Goal: Contribute content: Add original content to the website for others to see

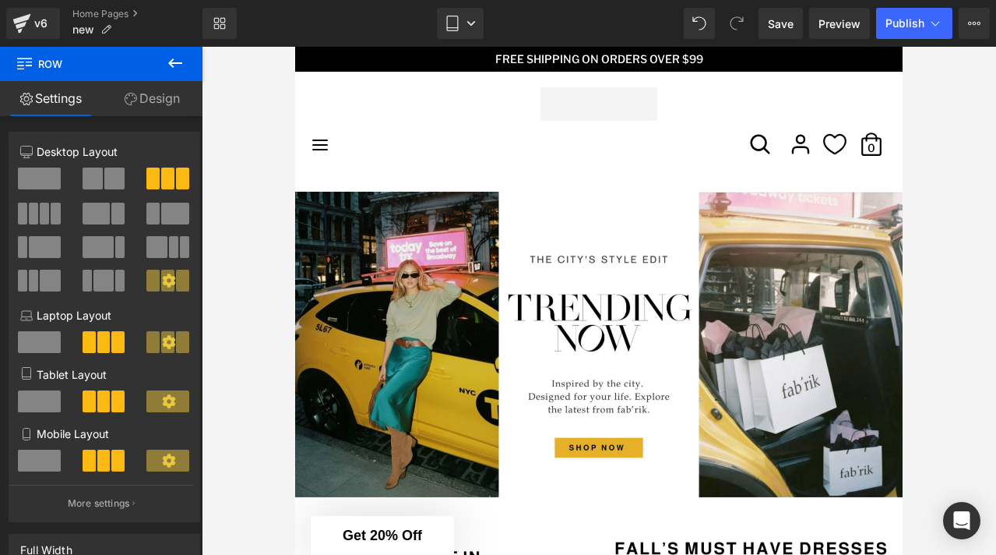
scroll to position [26, 0]
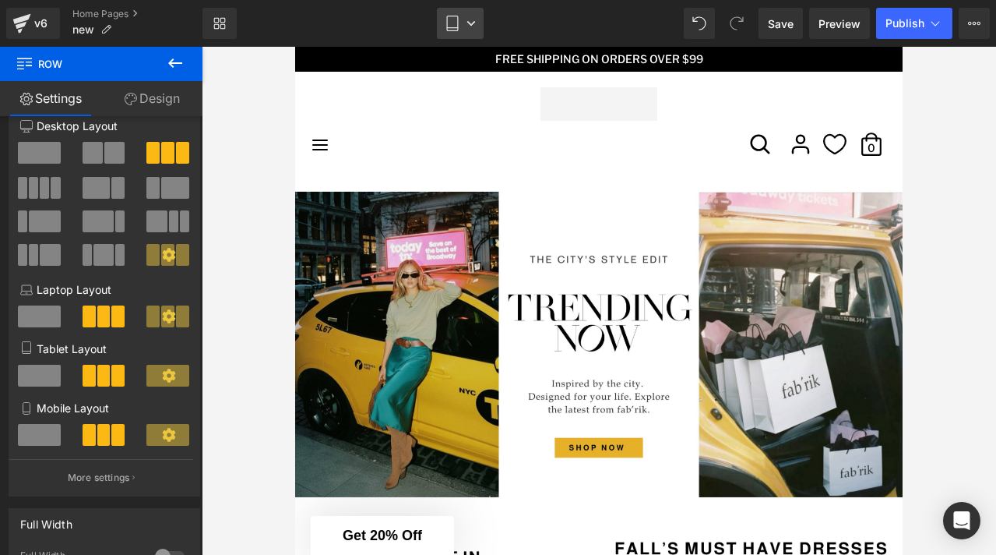
click at [480, 9] on link "Tablet" at bounding box center [460, 23] width 47 height 31
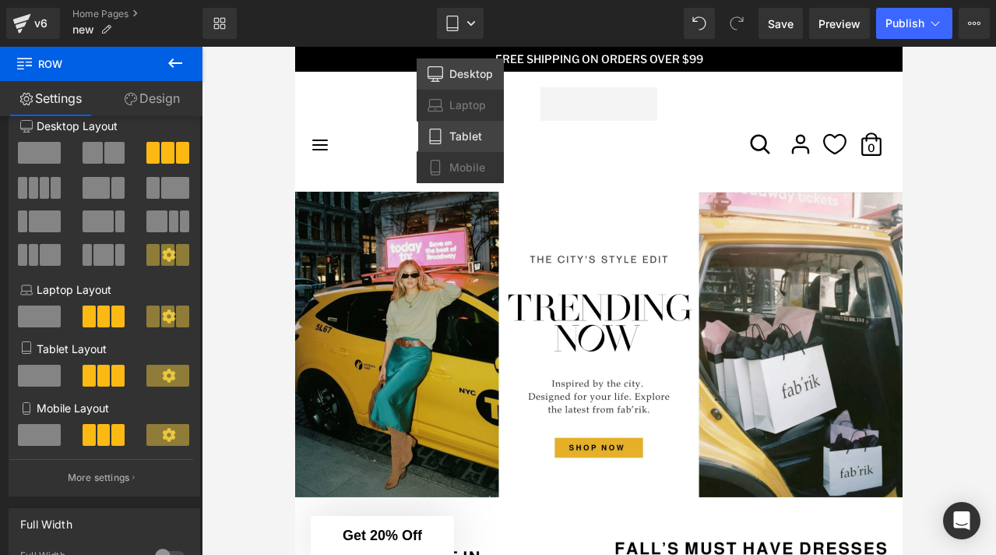
click at [466, 76] on span "Desktop" at bounding box center [471, 74] width 44 height 14
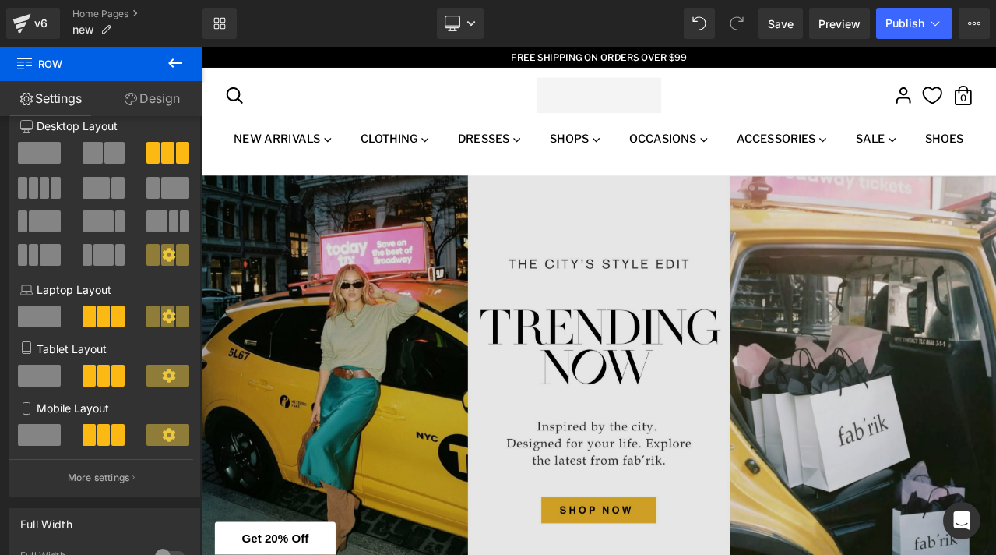
scroll to position [525, 0]
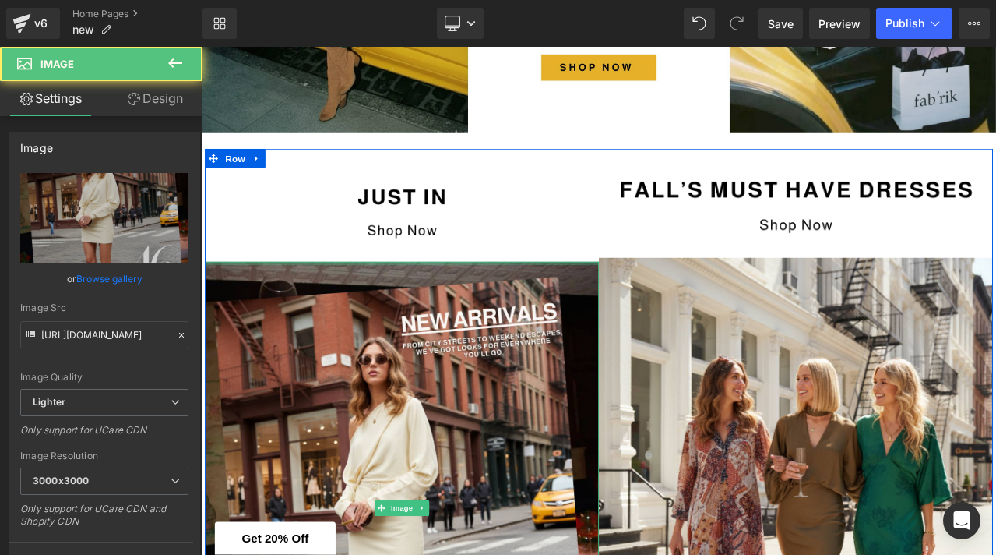
drag, startPoint x: 475, startPoint y: 301, endPoint x: 476, endPoint y: 279, distance: 22.6
click at [476, 279] on div "Image Row Image" at bounding box center [439, 526] width 467 height 718
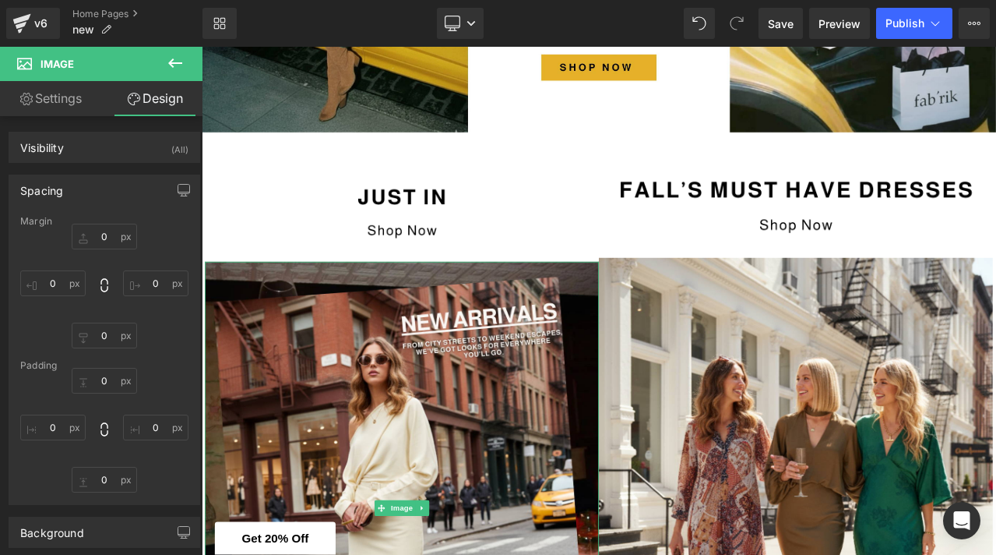
click at [171, 61] on icon at bounding box center [175, 62] width 14 height 9
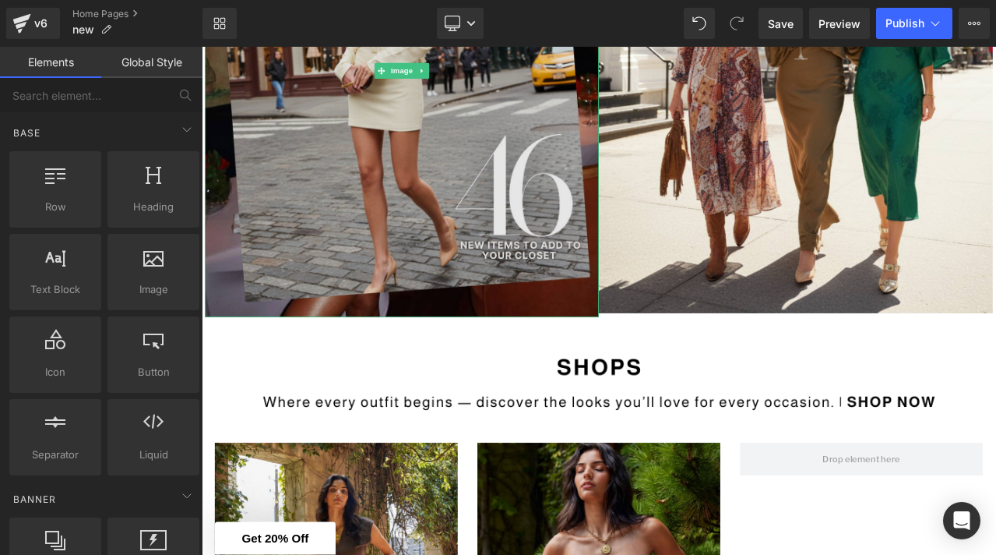
scroll to position [1538, 0]
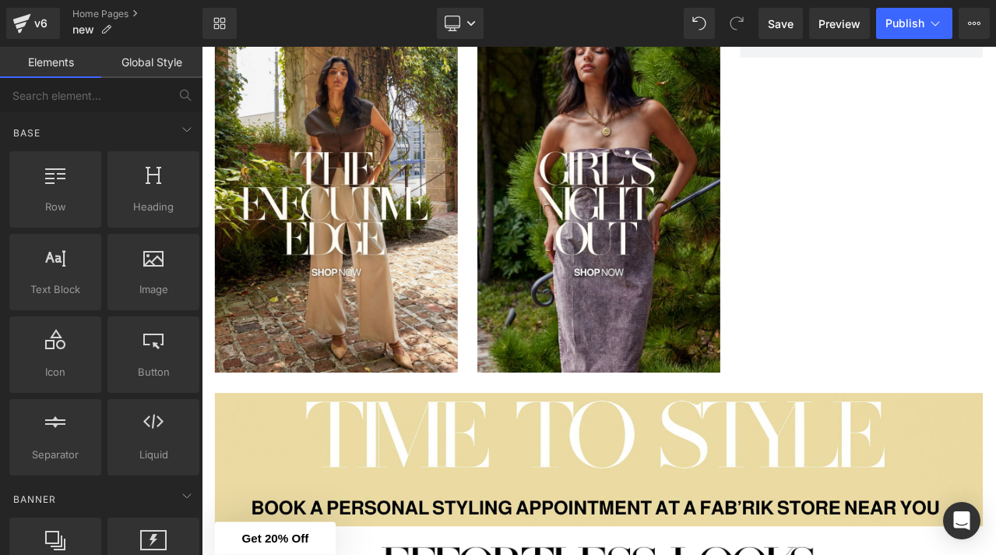
drag, startPoint x: 616, startPoint y: 71, endPoint x: 513, endPoint y: 356, distance: 303.0
click at [513, 356] on div "Image" at bounding box center [362, 227] width 312 height 412
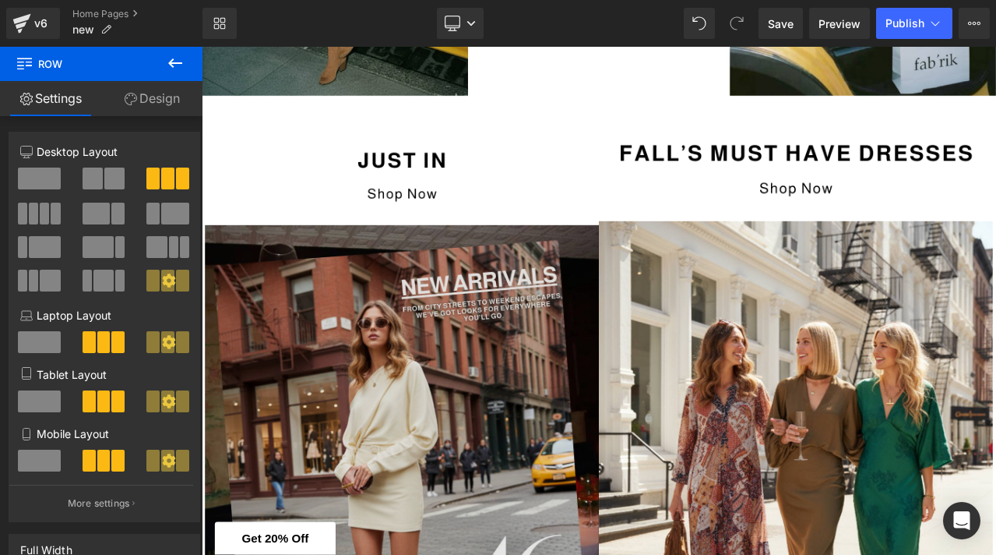
scroll to position [483, 0]
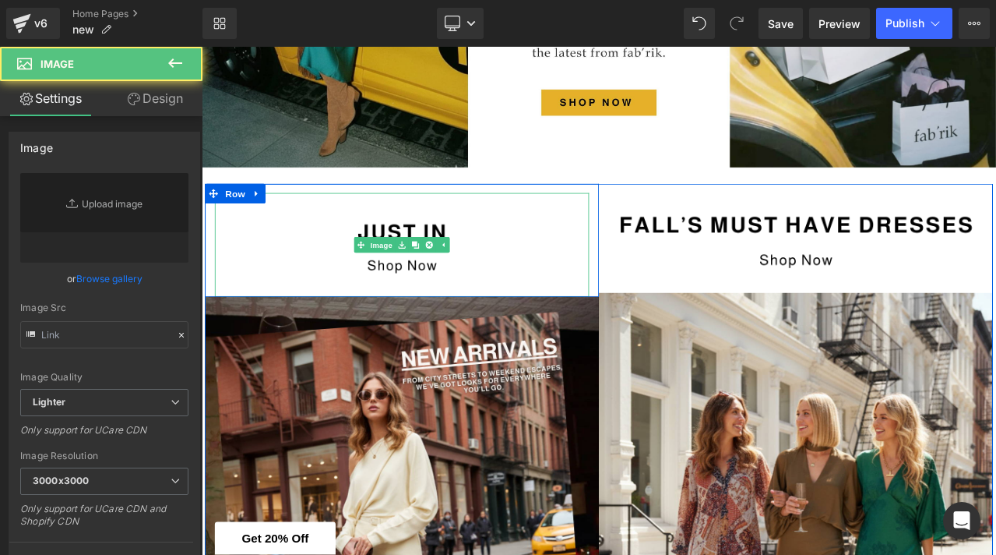
type input "[URL][DOMAIN_NAME]"
click at [305, 259] on img at bounding box center [439, 281] width 444 height 123
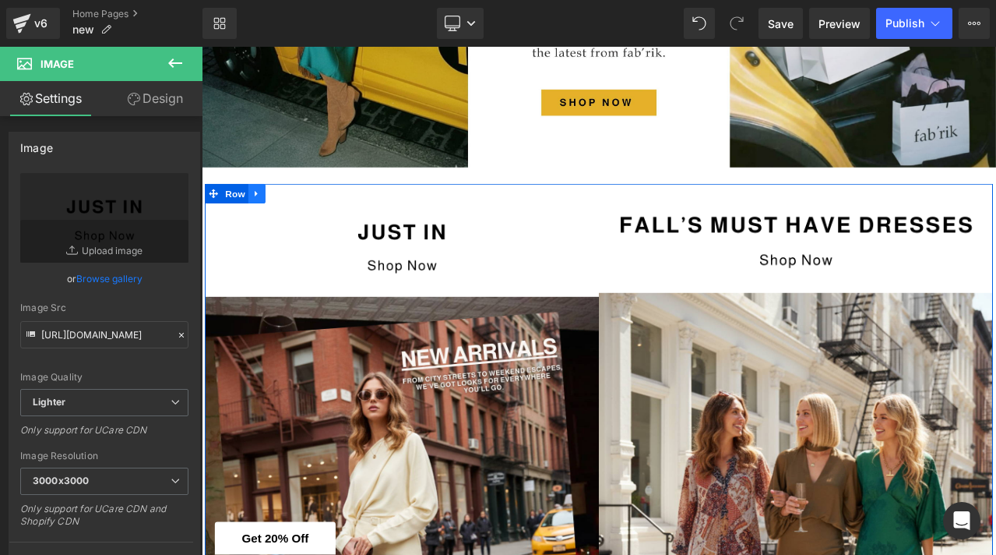
click at [268, 221] on icon at bounding box center [267, 221] width 11 height 12
click at [312, 227] on link at bounding box center [308, 220] width 20 height 23
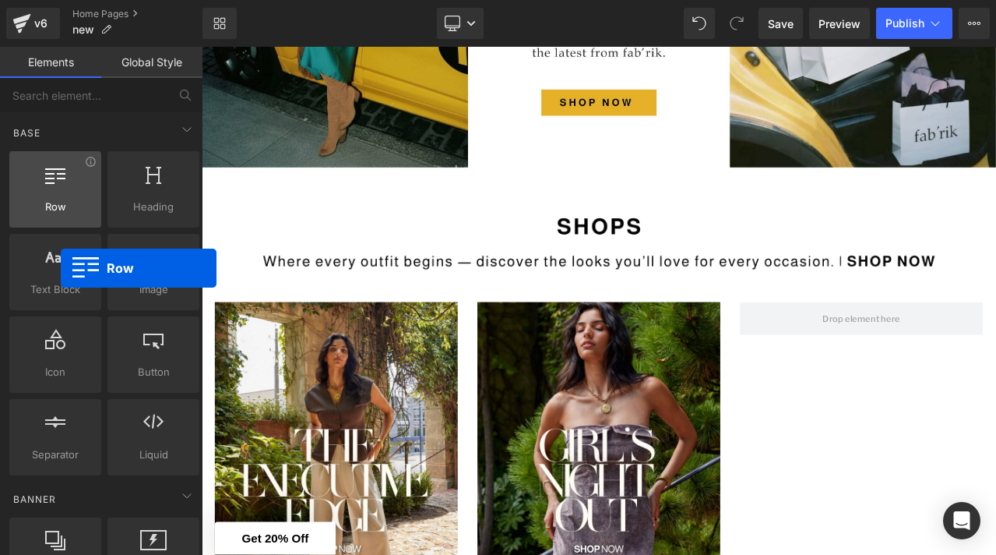
click at [61, 192] on div at bounding box center [55, 181] width 83 height 35
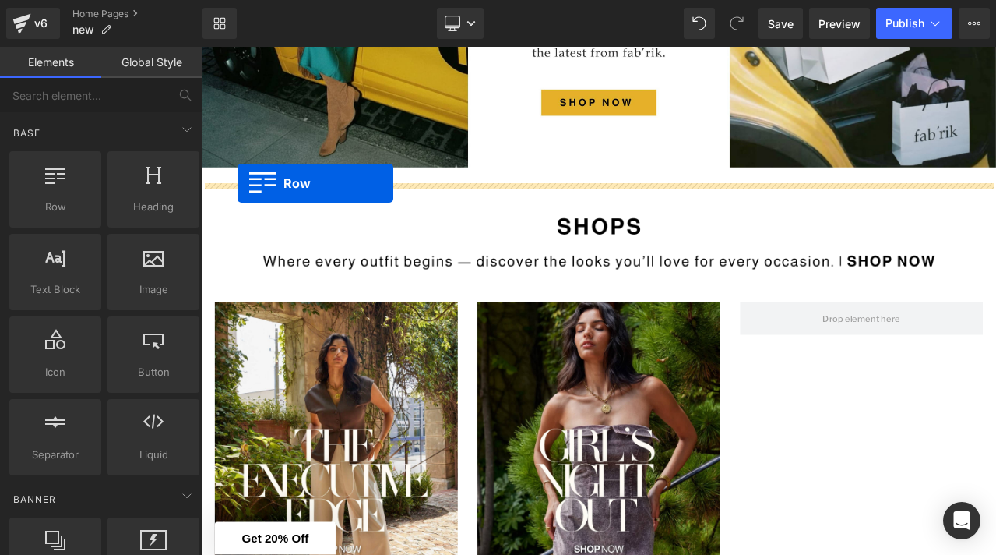
drag, startPoint x: 261, startPoint y: 236, endPoint x: 245, endPoint y: 209, distance: 31.8
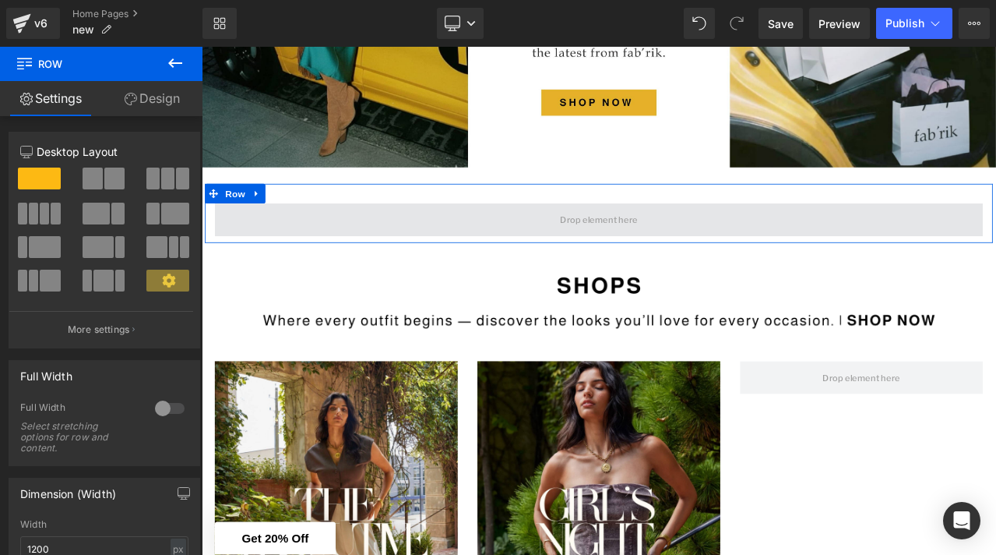
drag, startPoint x: 300, startPoint y: 229, endPoint x: 255, endPoint y: 249, distance: 48.8
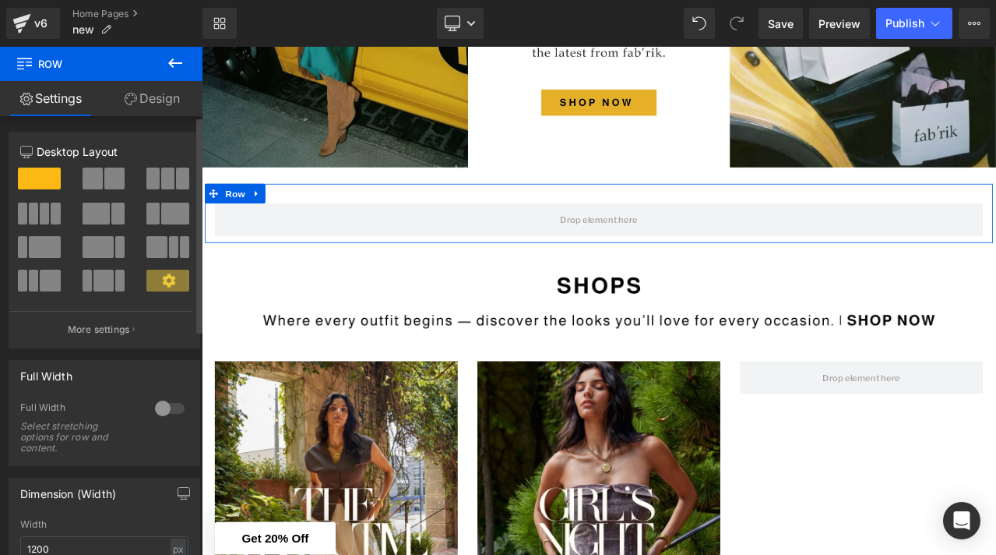
click at [109, 179] on span at bounding box center [114, 178] width 20 height 22
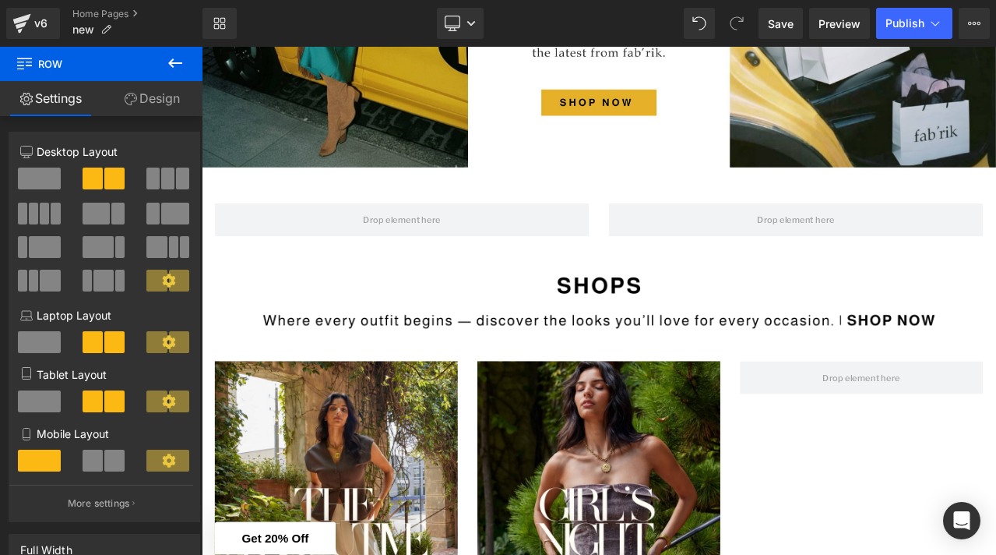
click at [171, 73] on button at bounding box center [175, 64] width 55 height 34
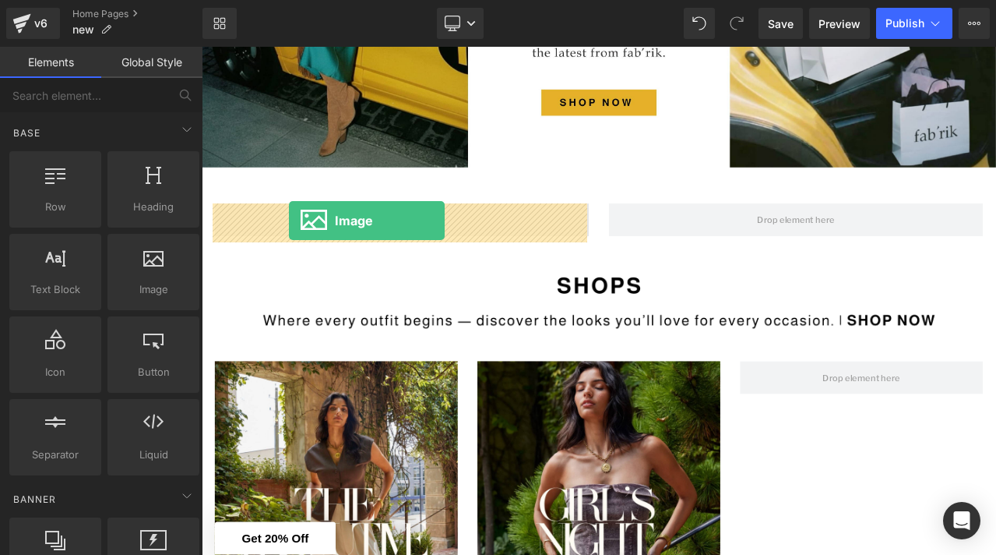
drag, startPoint x: 343, startPoint y: 320, endPoint x: 305, endPoint y: 253, distance: 77.1
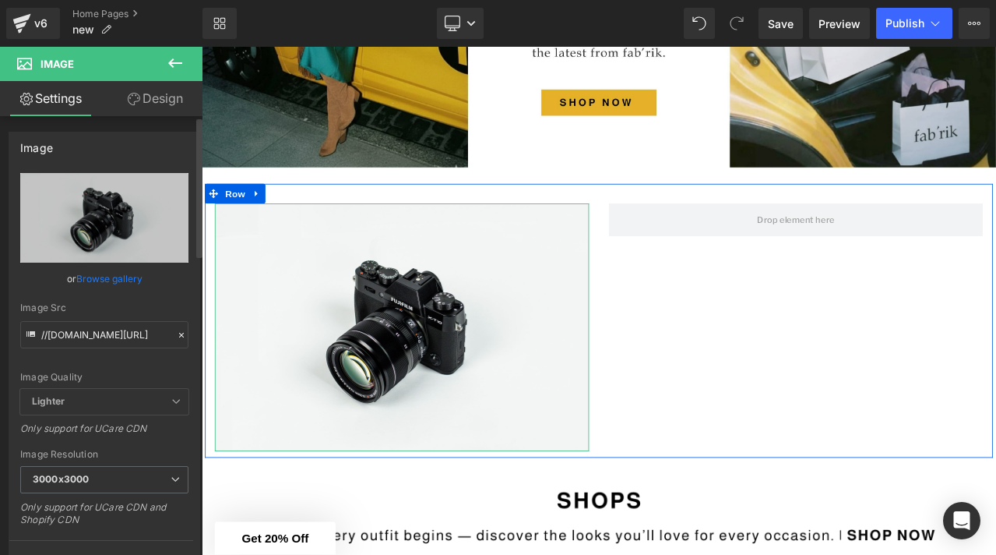
click at [114, 276] on link "Browse gallery" at bounding box center [109, 278] width 66 height 27
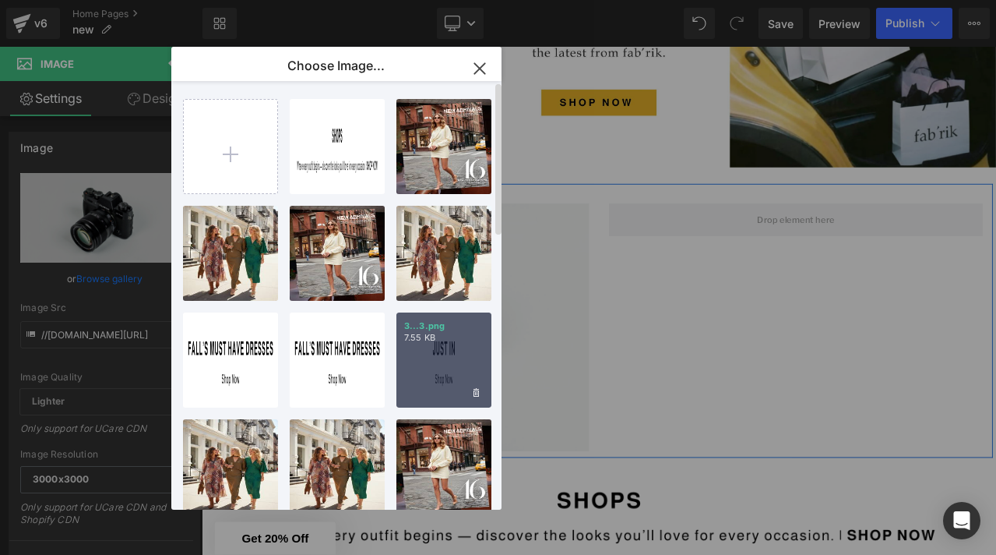
click at [418, 366] on div "3...3.png 7.55 KB" at bounding box center [443, 359] width 95 height 95
type input "[URL][DOMAIN_NAME]"
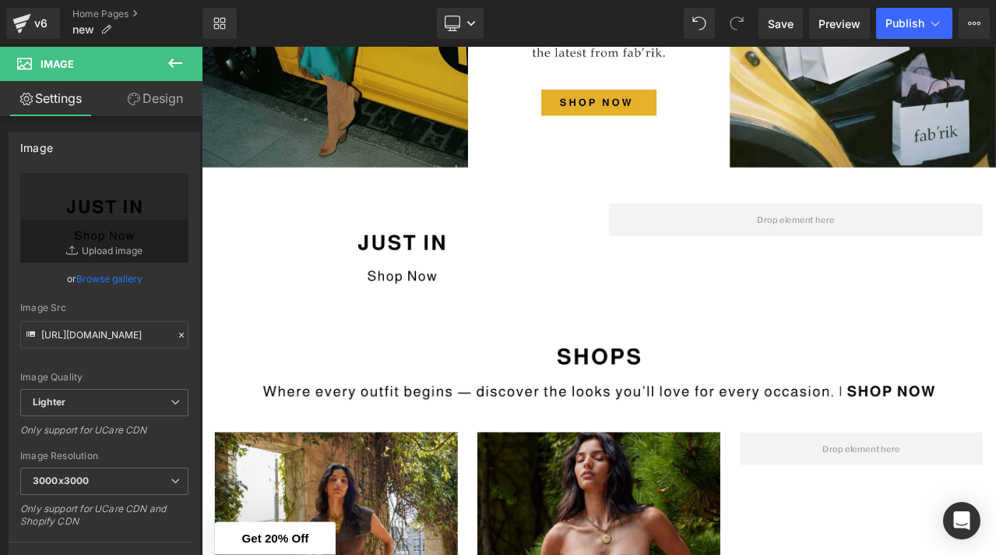
click at [174, 65] on icon at bounding box center [175, 63] width 19 height 19
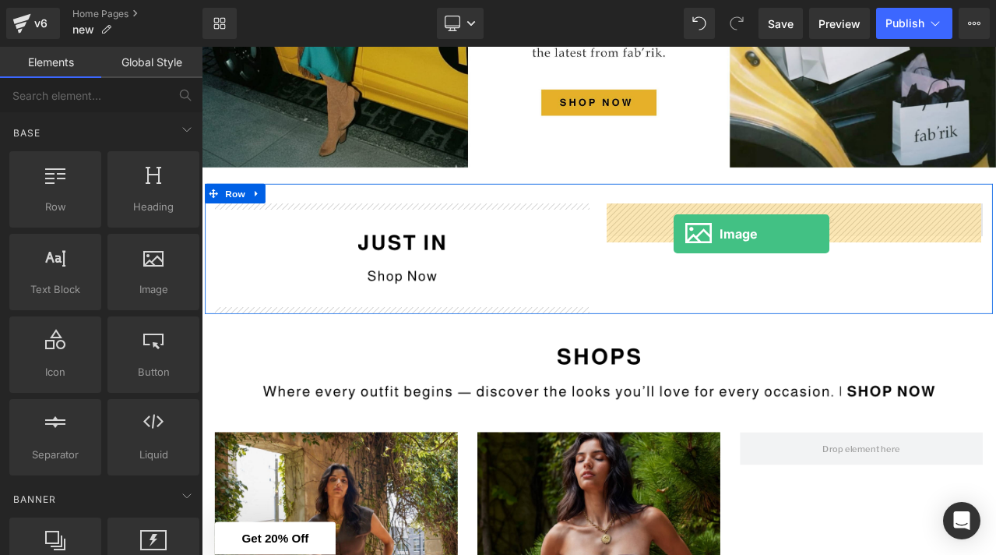
drag, startPoint x: 339, startPoint y: 337, endPoint x: 759, endPoint y: 268, distance: 425.5
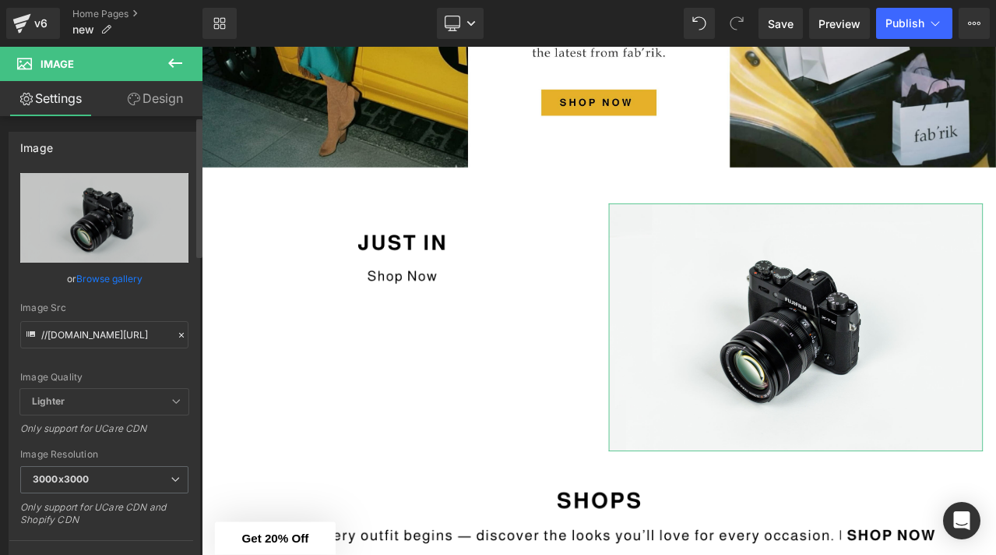
click at [103, 279] on link "Browse gallery" at bounding box center [109, 278] width 66 height 27
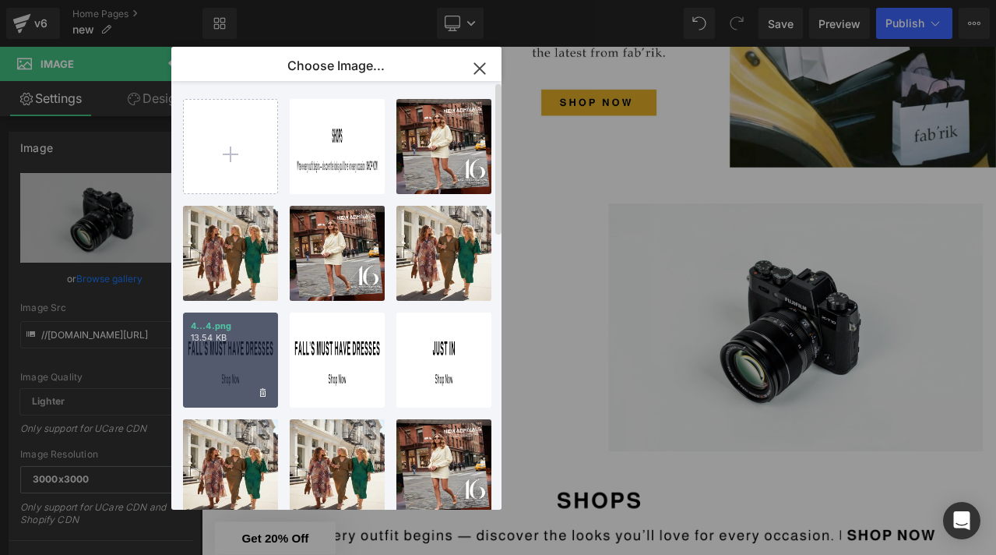
drag, startPoint x: 231, startPoint y: 359, endPoint x: 39, endPoint y: 367, distance: 192.5
click at [231, 359] on div "4...4.png 13.54 KB" at bounding box center [230, 359] width 95 height 95
type input "[URL][DOMAIN_NAME]"
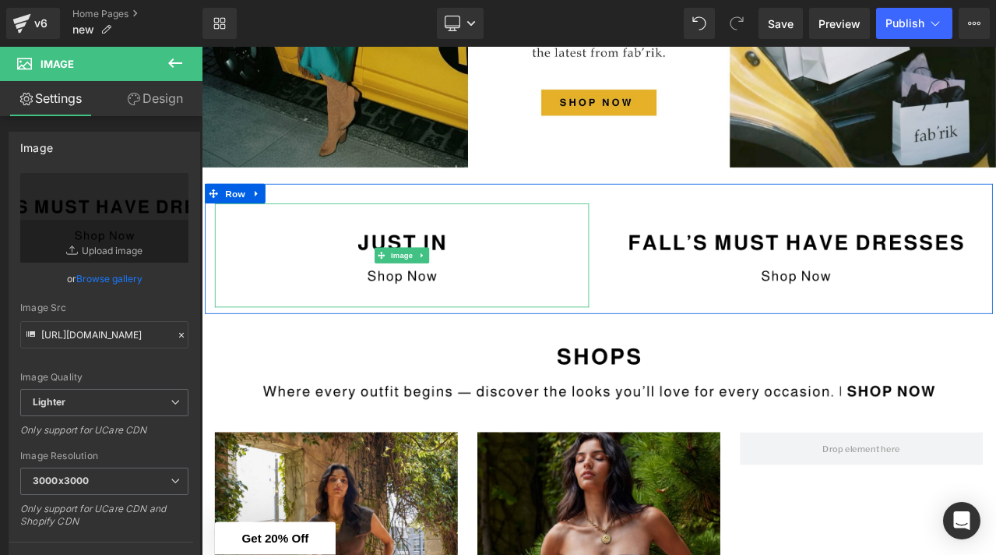
click at [379, 299] on img at bounding box center [439, 294] width 444 height 123
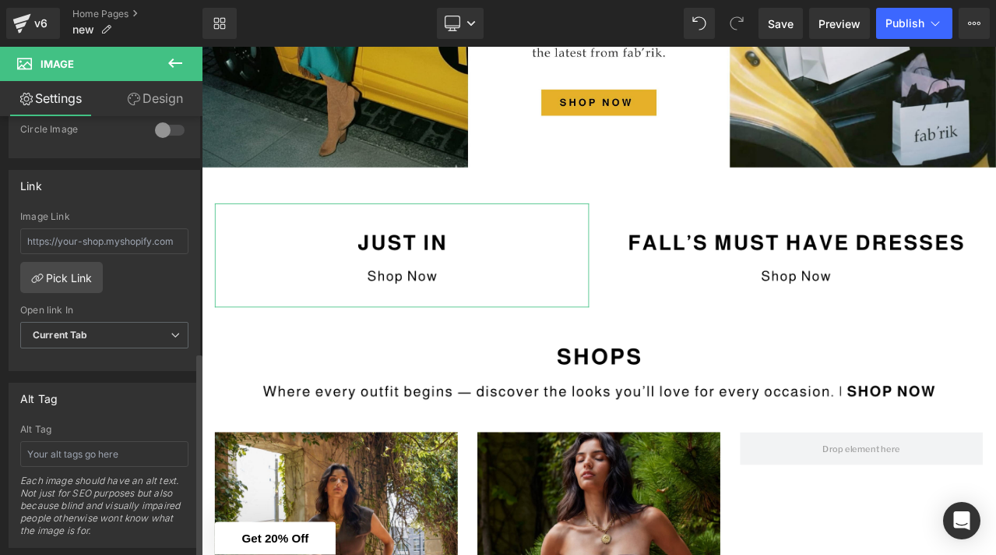
scroll to position [586, 0]
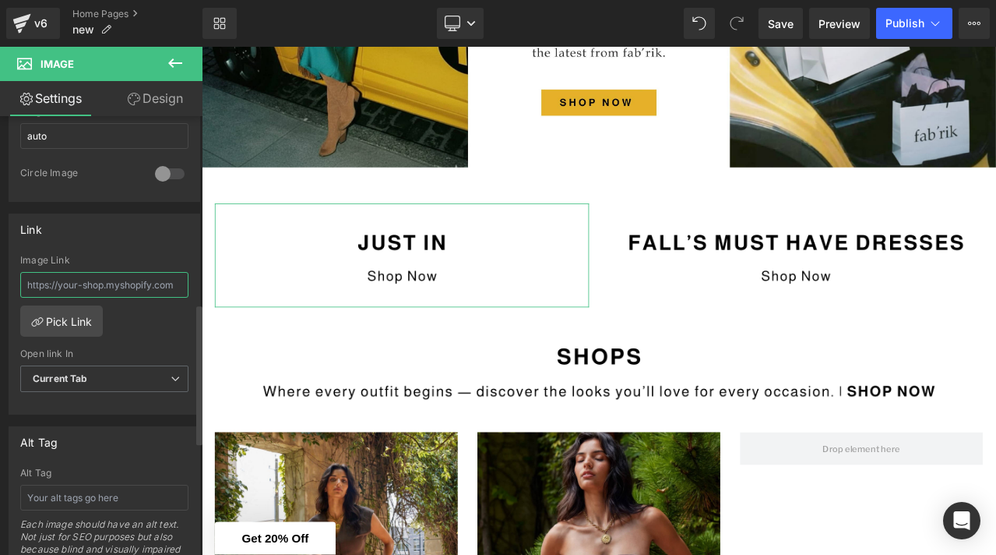
click at [96, 288] on input "text" at bounding box center [104, 285] width 168 height 26
paste input "[URL][DOMAIN_NAME]"
type input "[URL][DOMAIN_NAME]"
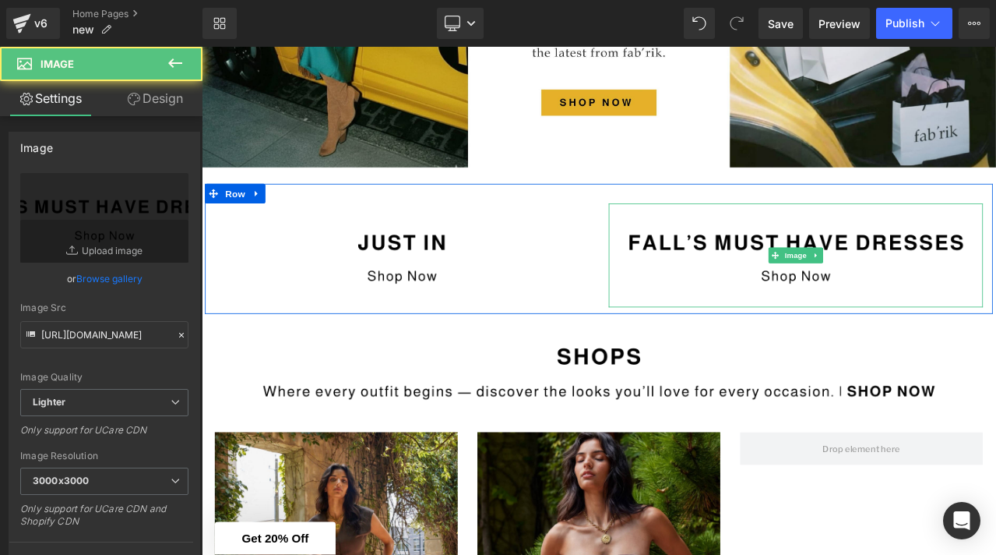
click at [783, 281] on img at bounding box center [907, 294] width 444 height 123
click at [766, 282] on img at bounding box center [907, 294] width 444 height 123
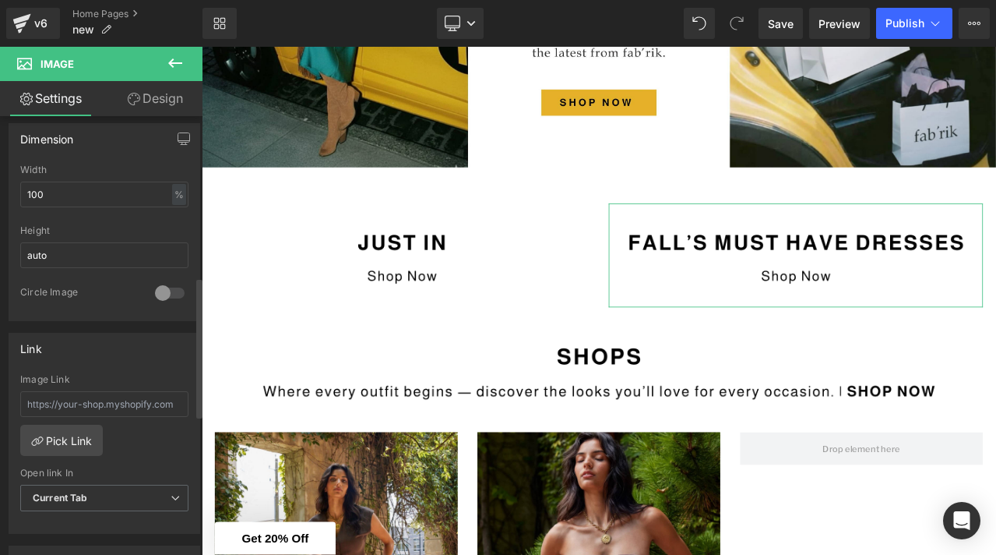
scroll to position [503, 0]
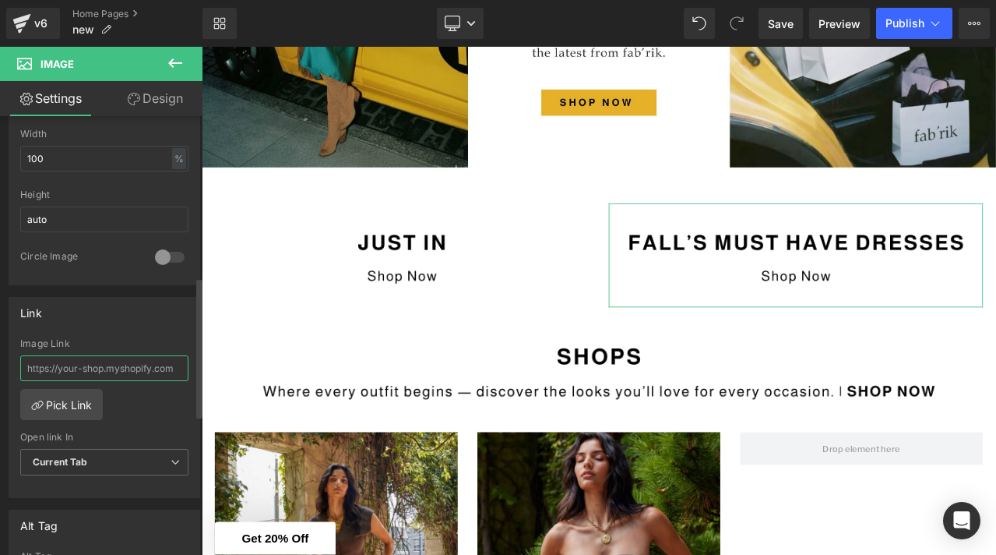
click at [83, 375] on input "text" at bounding box center [104, 368] width 168 height 26
paste input "[URL][DOMAIN_NAME]"
type input "[URL][DOMAIN_NAME]"
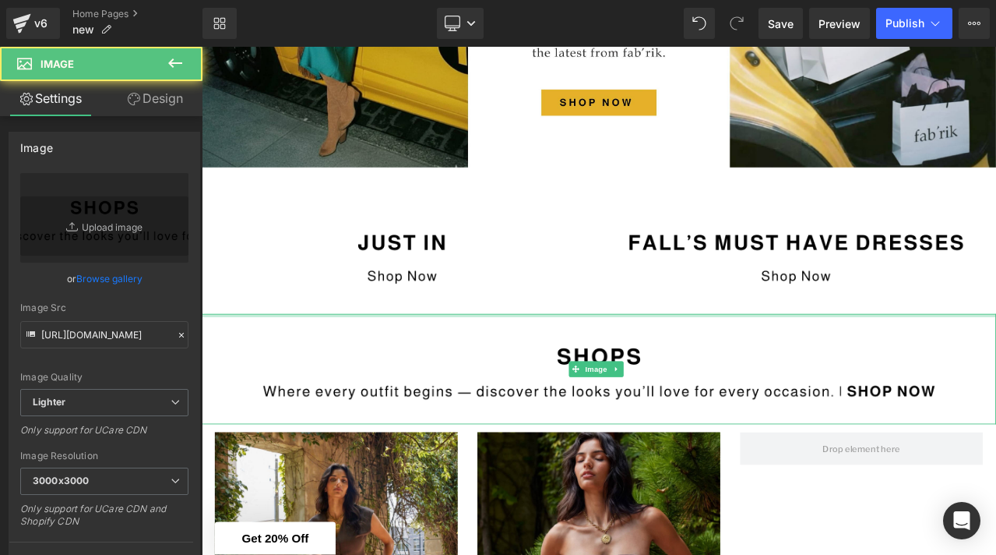
click at [483, 365] on div "Image" at bounding box center [673, 429] width 942 height 131
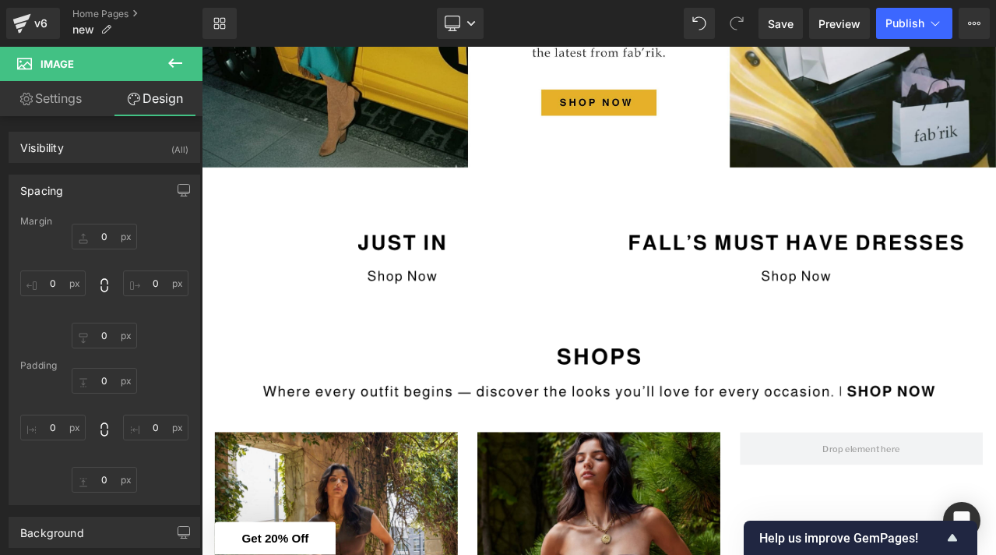
click at [178, 55] on icon at bounding box center [175, 63] width 19 height 19
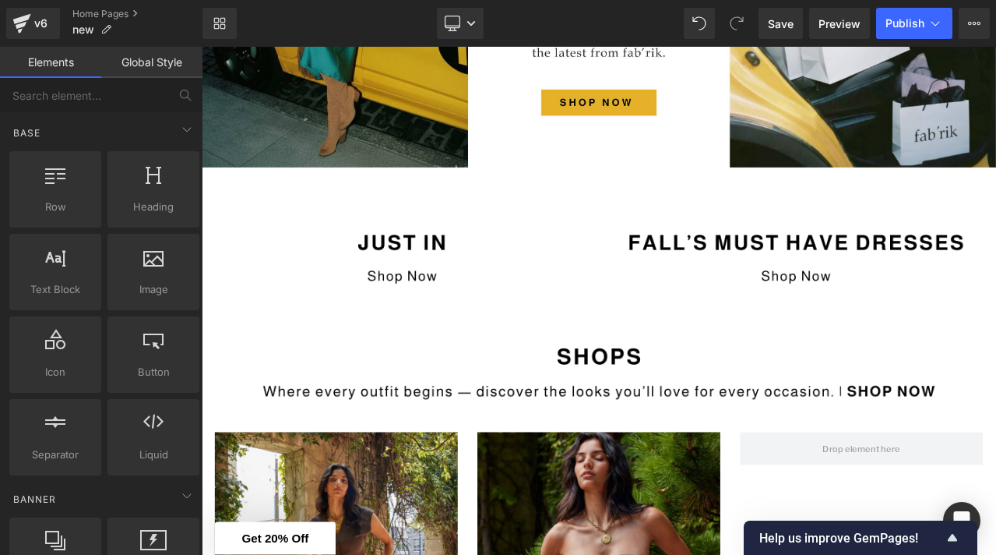
scroll to position [0, 0]
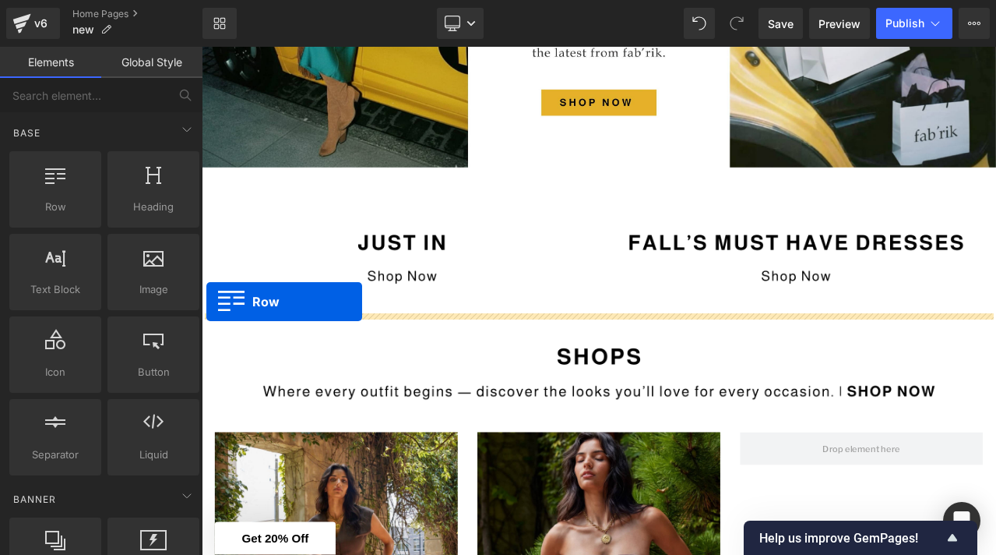
drag, startPoint x: 262, startPoint y: 247, endPoint x: 206, endPoint y: 349, distance: 116.8
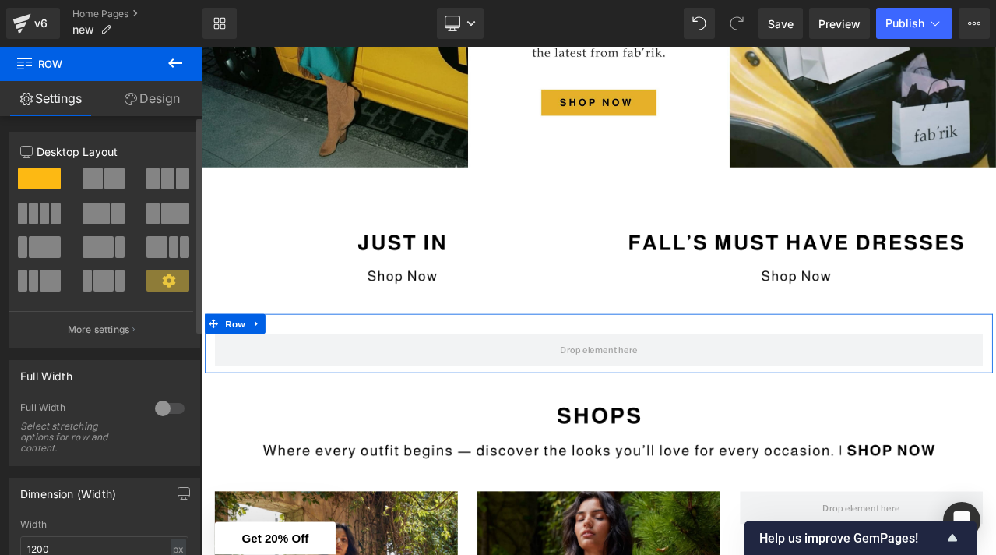
click at [91, 183] on span at bounding box center [93, 178] width 20 height 22
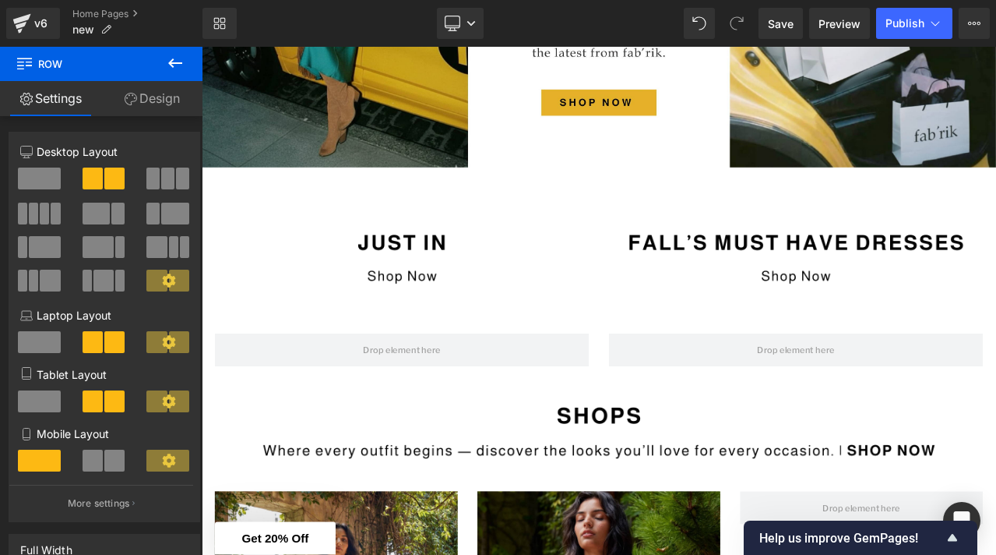
click at [172, 55] on icon at bounding box center [175, 63] width 19 height 19
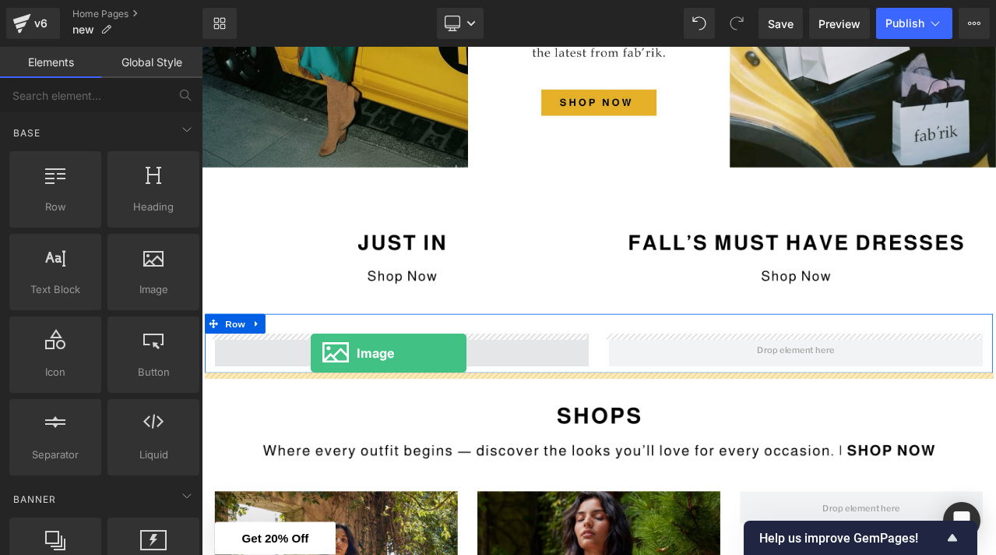
drag, startPoint x: 371, startPoint y: 316, endPoint x: 331, endPoint y: 410, distance: 101.9
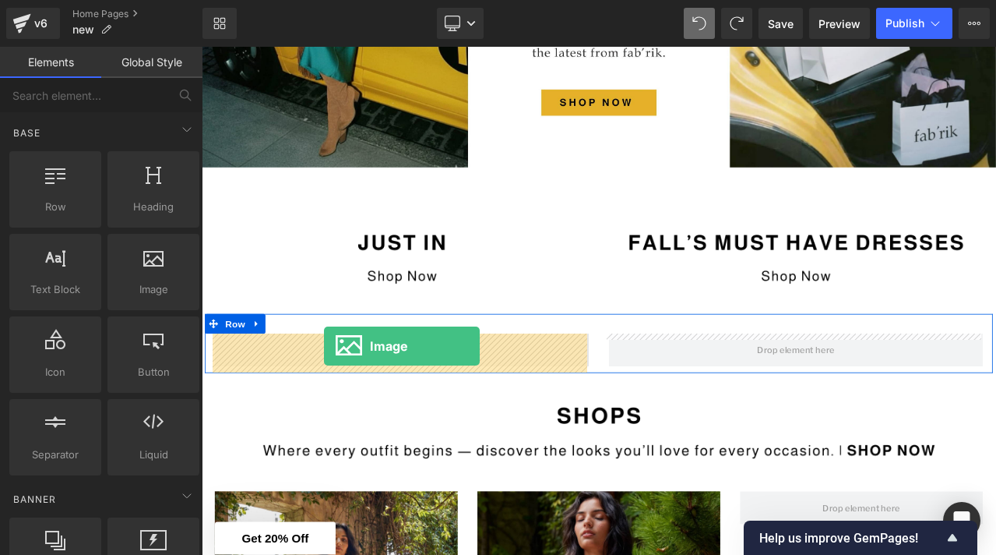
drag, startPoint x: 361, startPoint y: 309, endPoint x: 347, endPoint y: 402, distance: 93.9
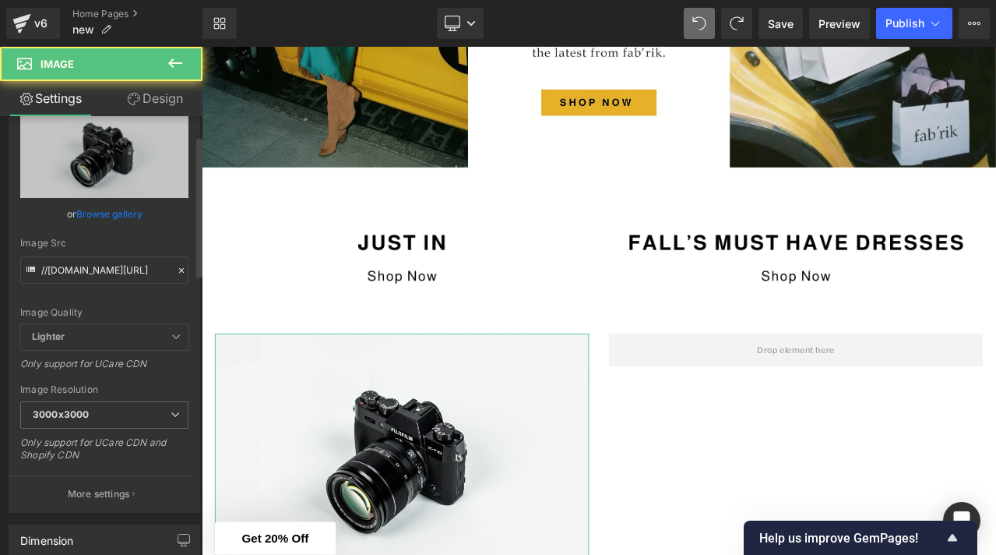
scroll to position [73, 0]
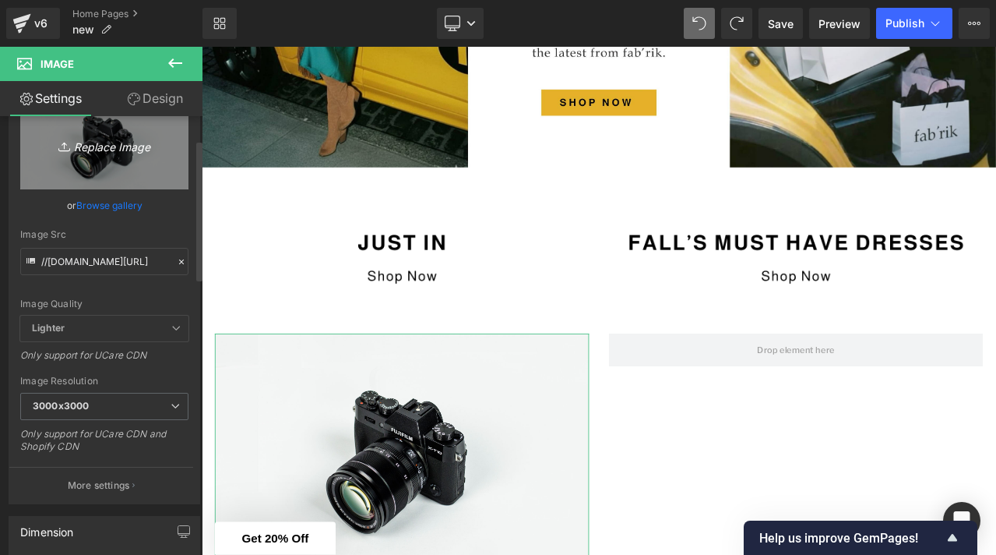
click at [111, 153] on icon "Replace Image" at bounding box center [104, 144] width 125 height 19
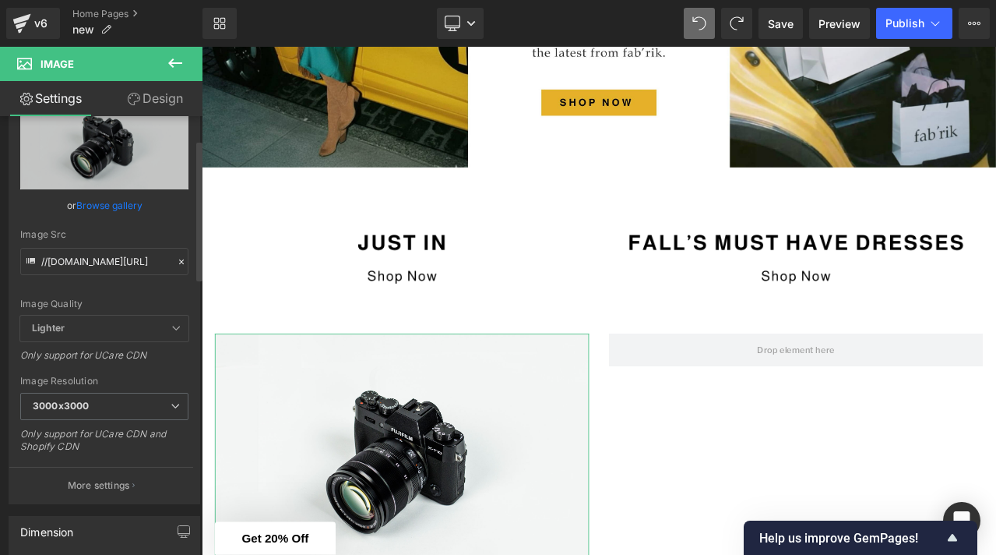
click at [119, 207] on link "Browse gallery" at bounding box center [109, 205] width 66 height 27
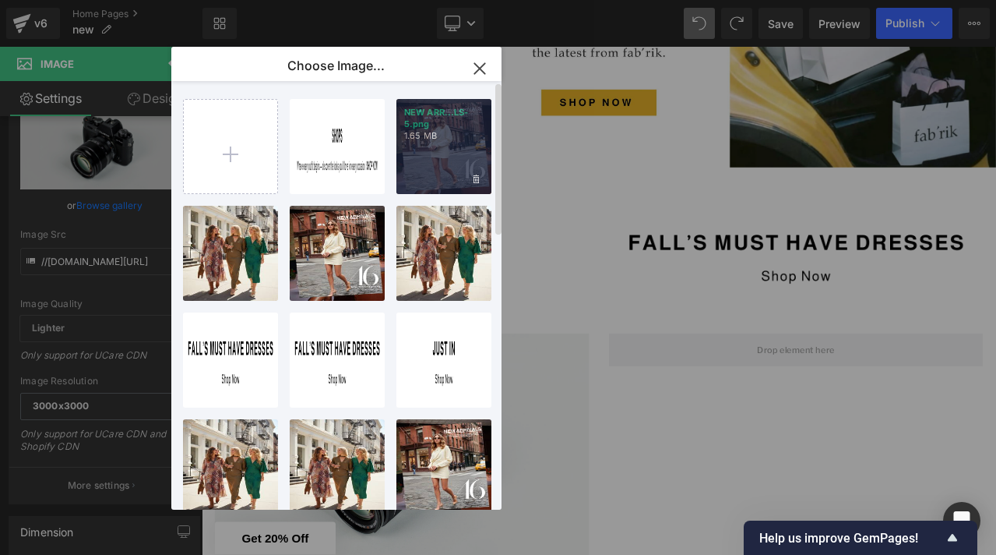
click at [438, 160] on div "NEW ARR...LS-5.png 1.65 MB" at bounding box center [443, 146] width 95 height 95
type input "[URL][DOMAIN_NAME]"
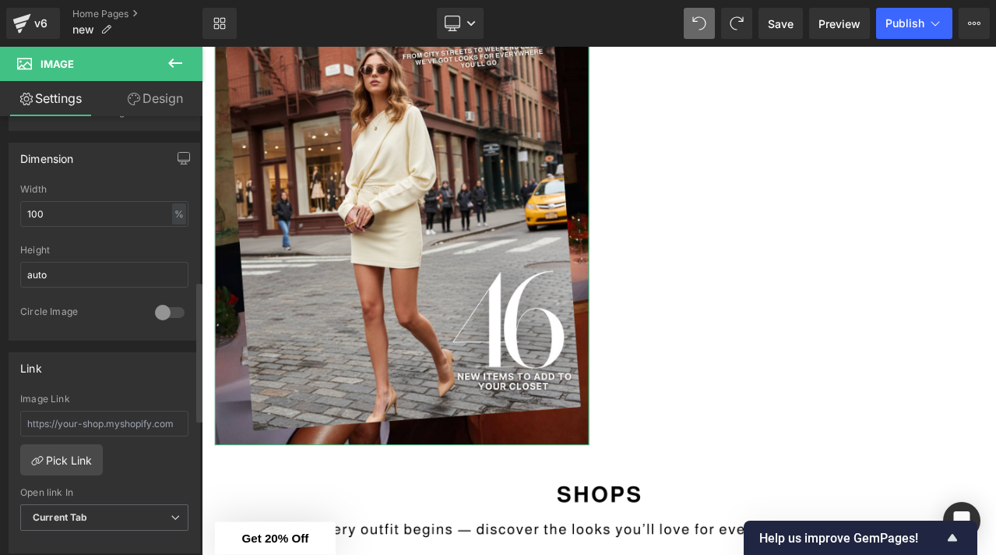
scroll to position [548, 0]
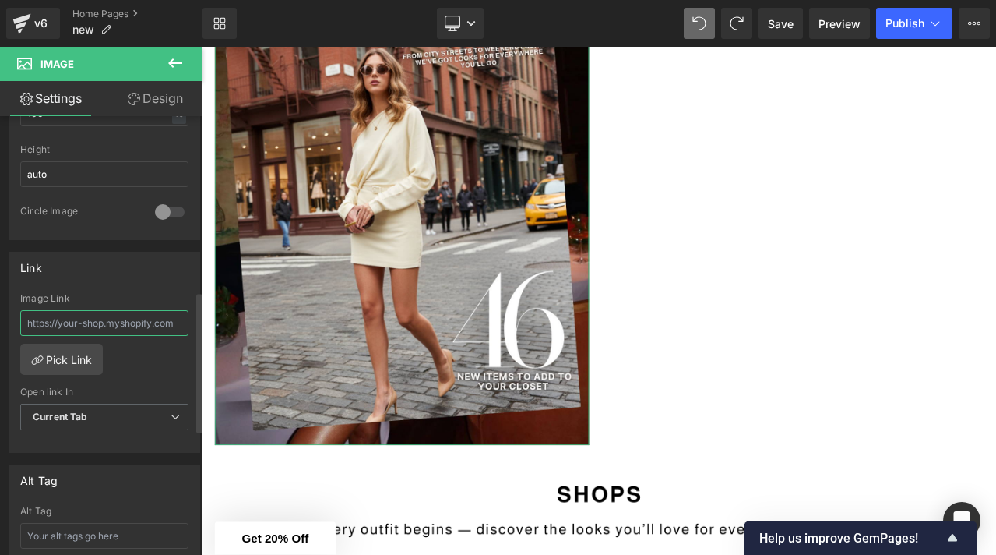
click at [109, 325] on input "text" at bounding box center [104, 323] width 168 height 26
paste input "[URL][DOMAIN_NAME]"
type input "[URL][DOMAIN_NAME]"
paste input "[URL][DOMAIN_NAME]"
type input "[URL][DOMAIN_NAME]"
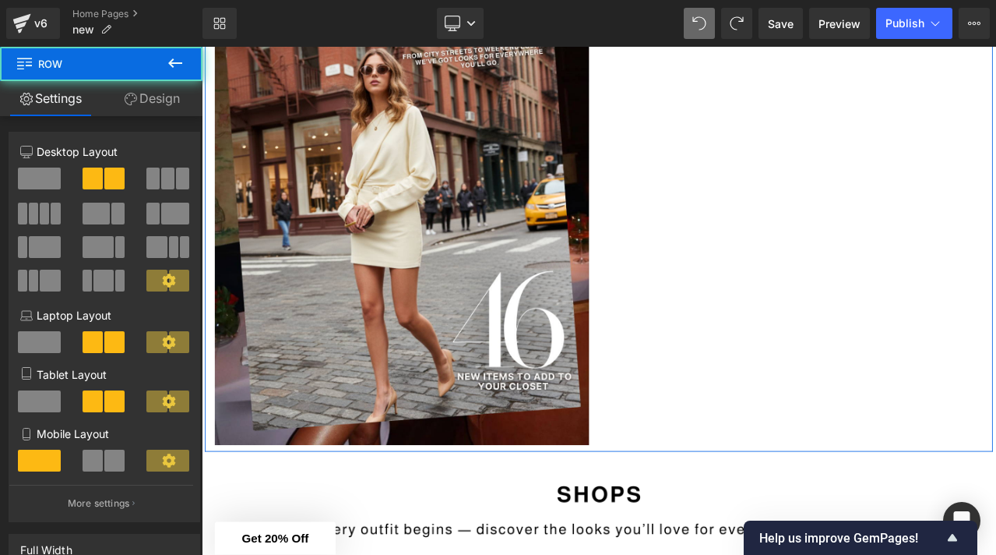
click at [724, 320] on div "Image Row" at bounding box center [673, 233] width 935 height 586
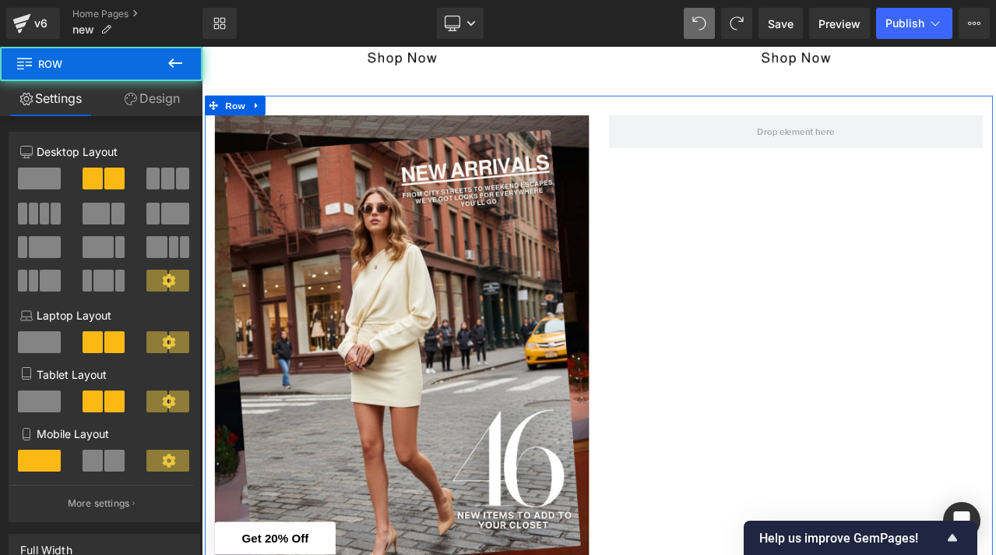
scroll to position [678, 0]
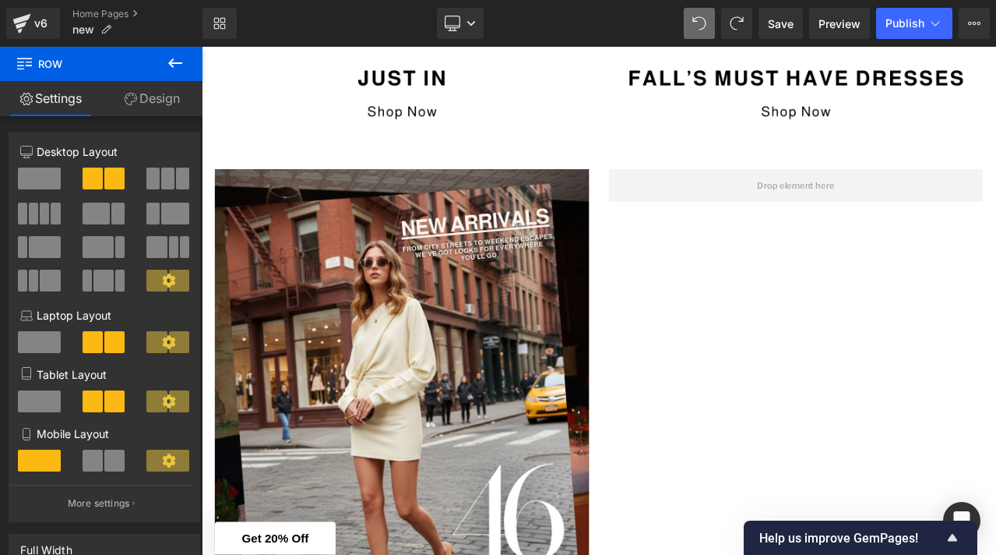
click at [183, 62] on icon at bounding box center [175, 63] width 19 height 19
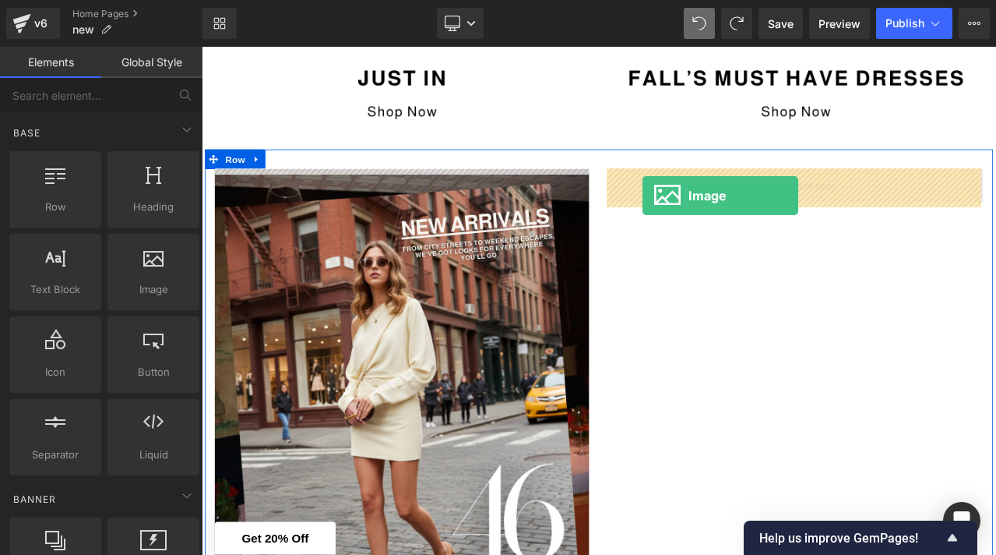
drag, startPoint x: 351, startPoint y: 336, endPoint x: 724, endPoint y: 224, distance: 389.8
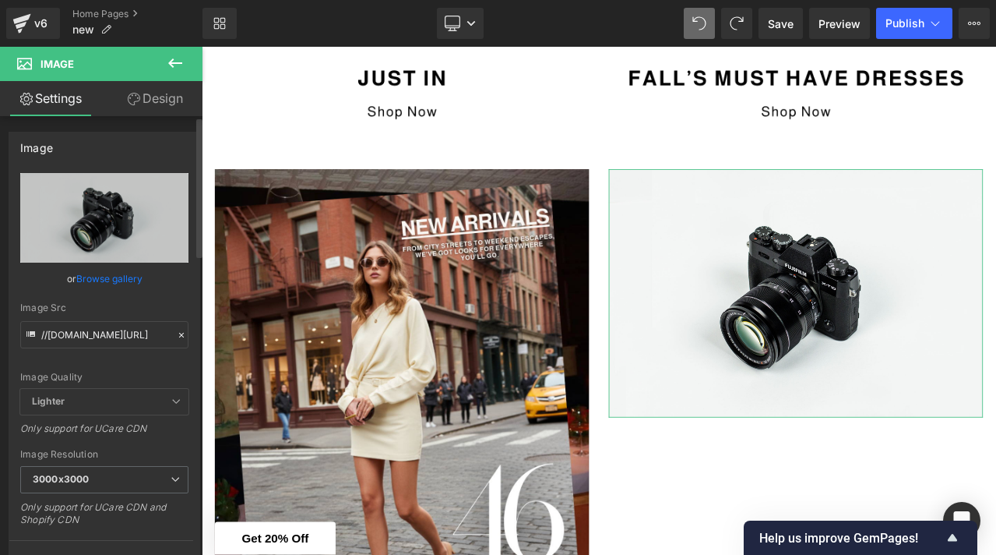
click at [89, 281] on link "Browse gallery" at bounding box center [109, 278] width 66 height 27
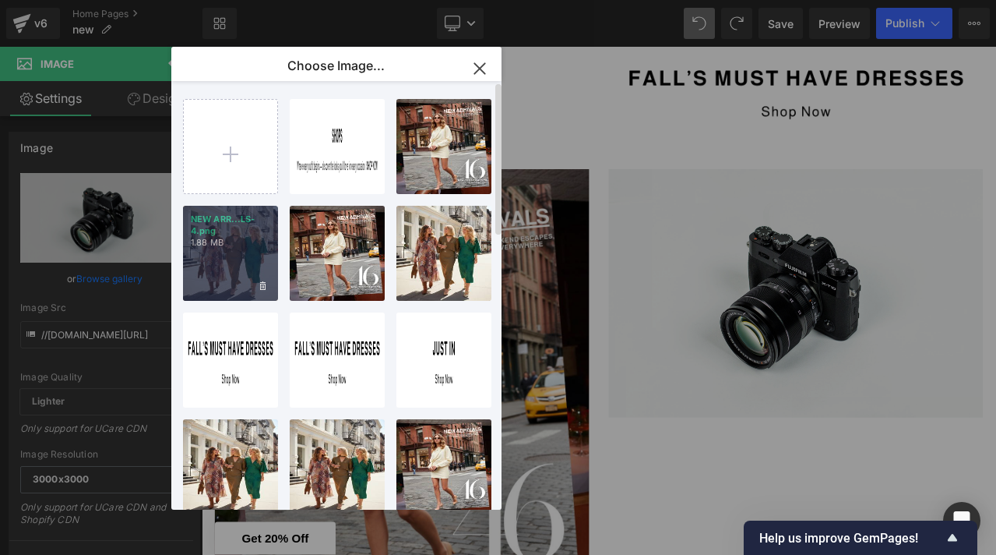
click at [227, 241] on p "1.88 MB" at bounding box center [230, 243] width 79 height 12
type input "[URL][DOMAIN_NAME]"
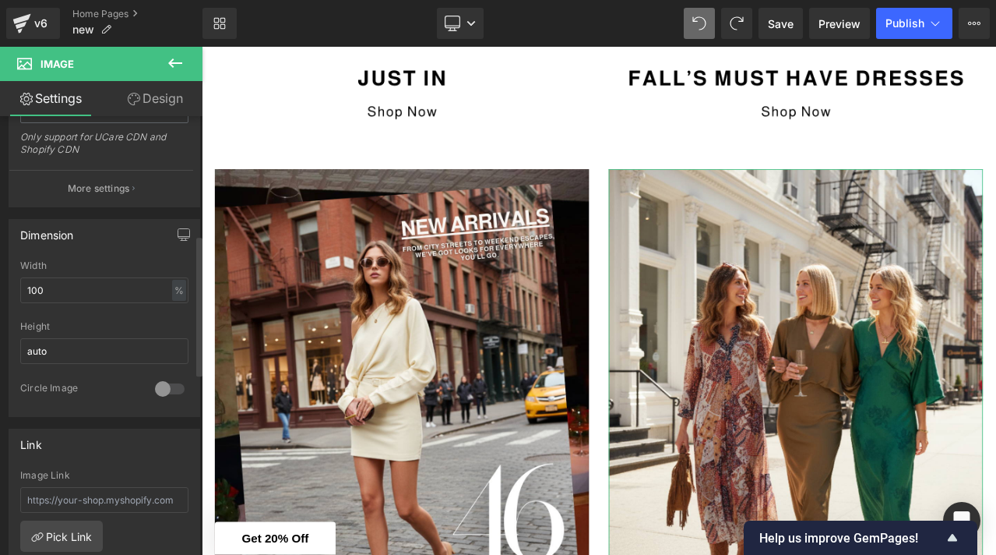
scroll to position [412, 0]
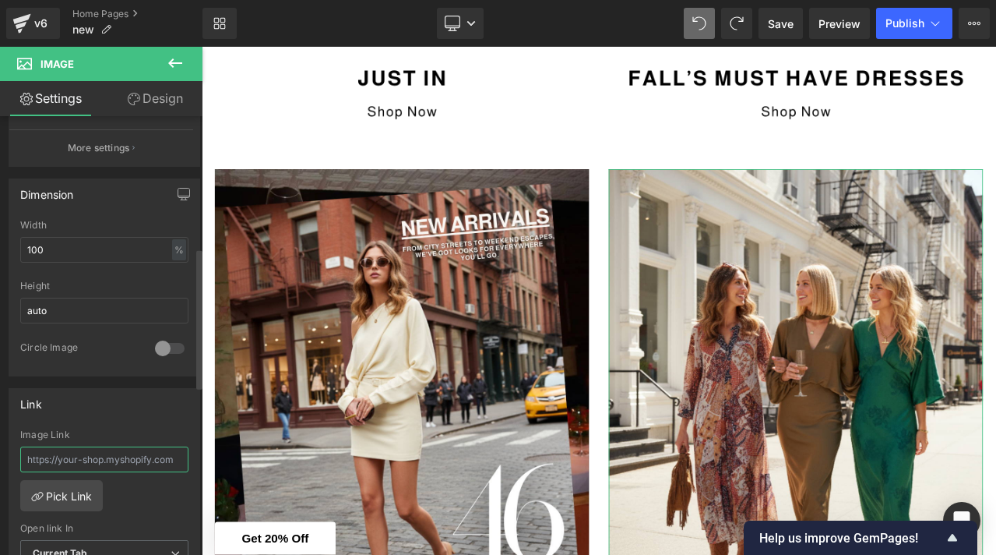
click at [99, 467] on input "text" at bounding box center [104, 459] width 168 height 26
paste input "[URL][DOMAIN_NAME]"
type input "[URL][DOMAIN_NAME]"
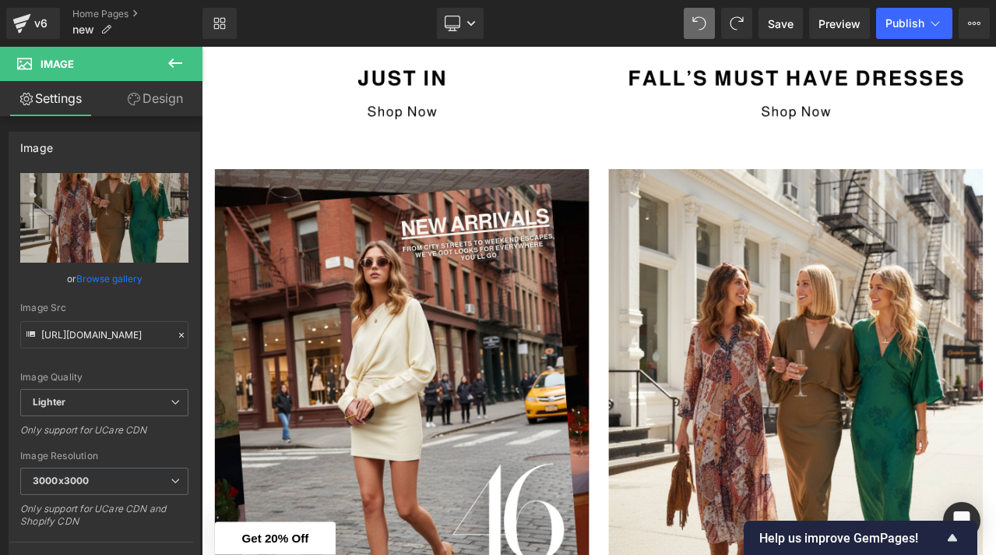
scroll to position [0, 0]
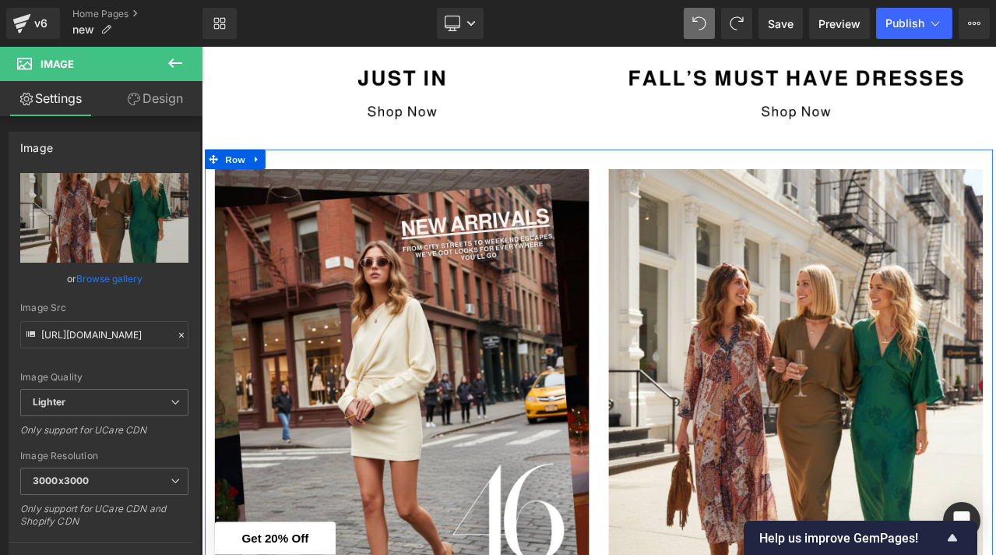
click at [744, 174] on div "Image Image Row" at bounding box center [673, 461] width 935 height 586
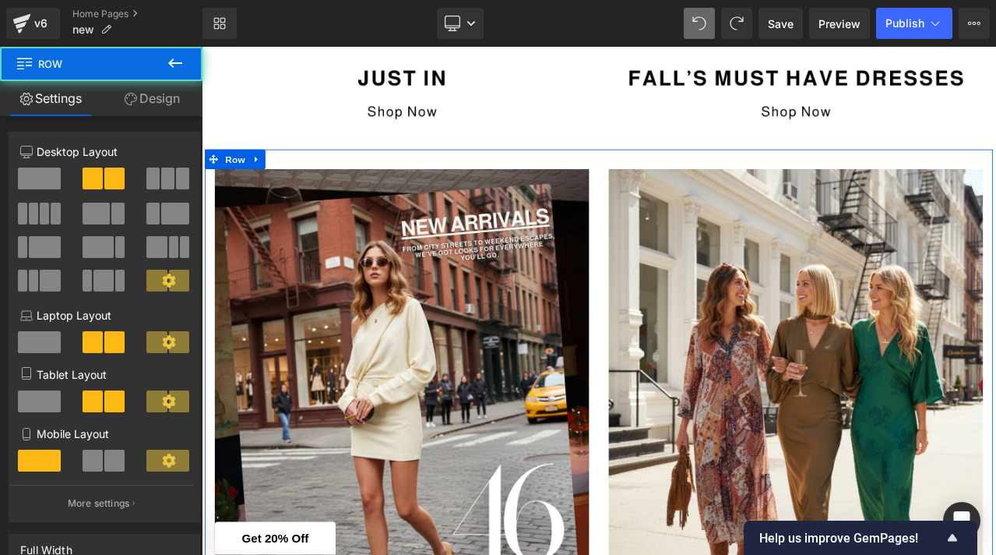
scroll to position [781, 0]
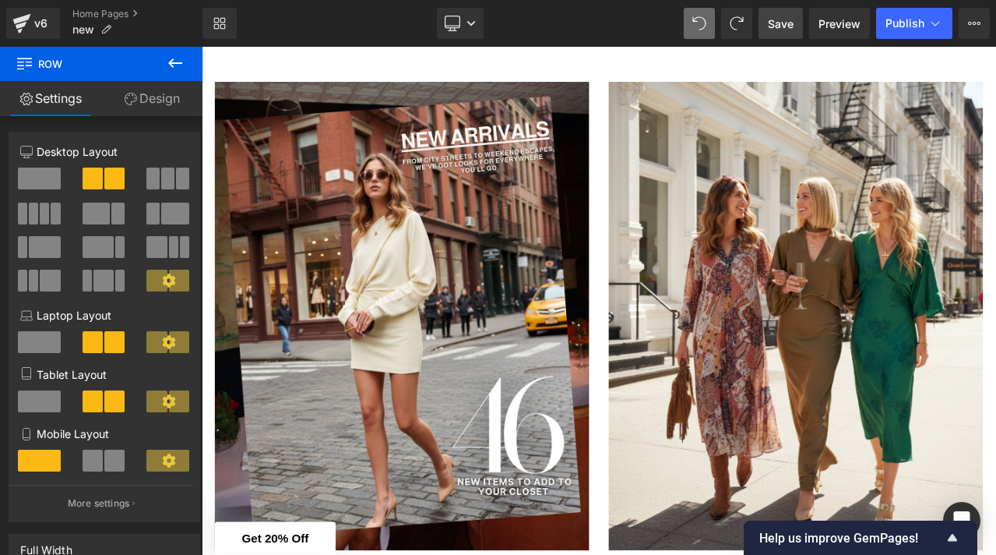
click at [775, 28] on span "Save" at bounding box center [781, 24] width 26 height 16
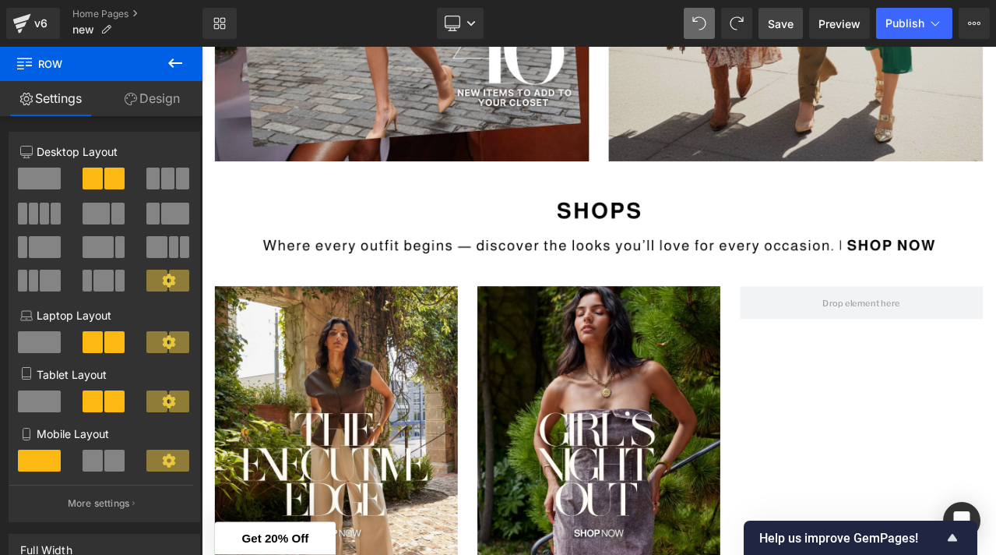
scroll to position [1290, 0]
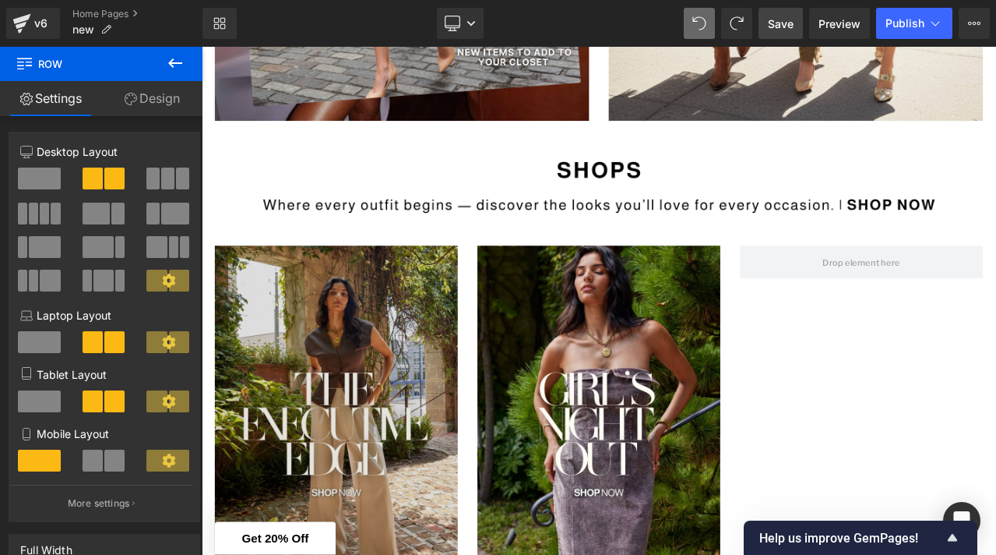
click at [271, 335] on img at bounding box center [361, 489] width 288 height 412
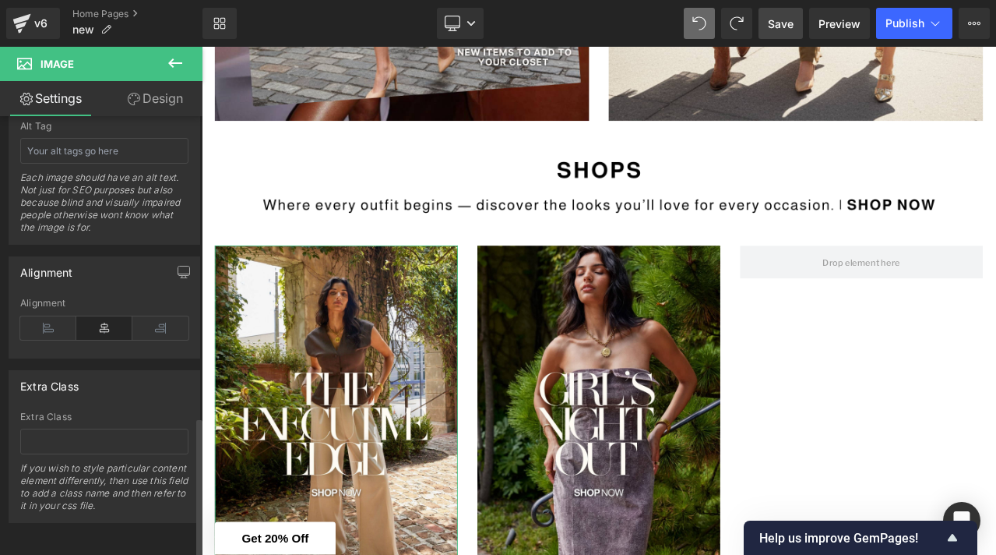
scroll to position [942, 0]
click at [179, 101] on link "Design" at bounding box center [154, 98] width 101 height 35
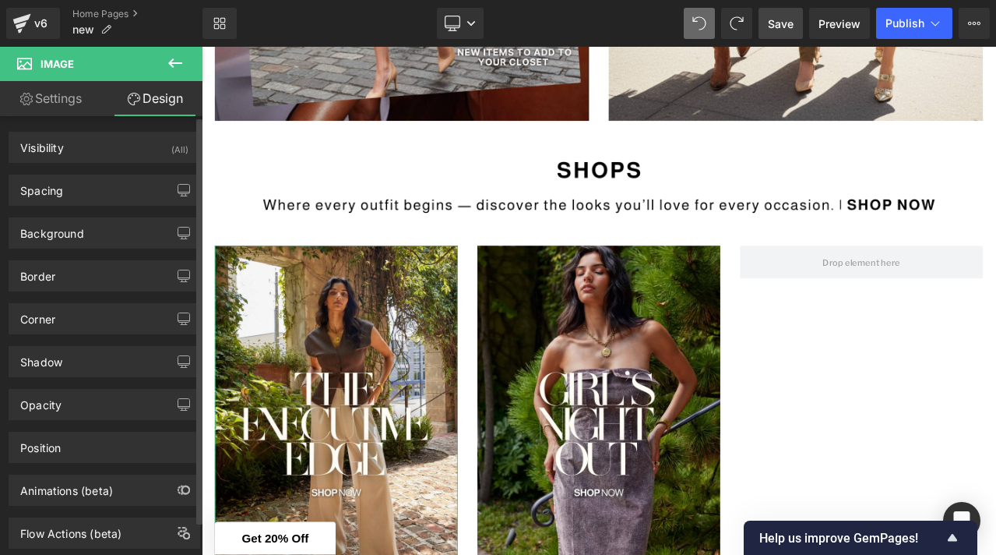
scroll to position [0, 0]
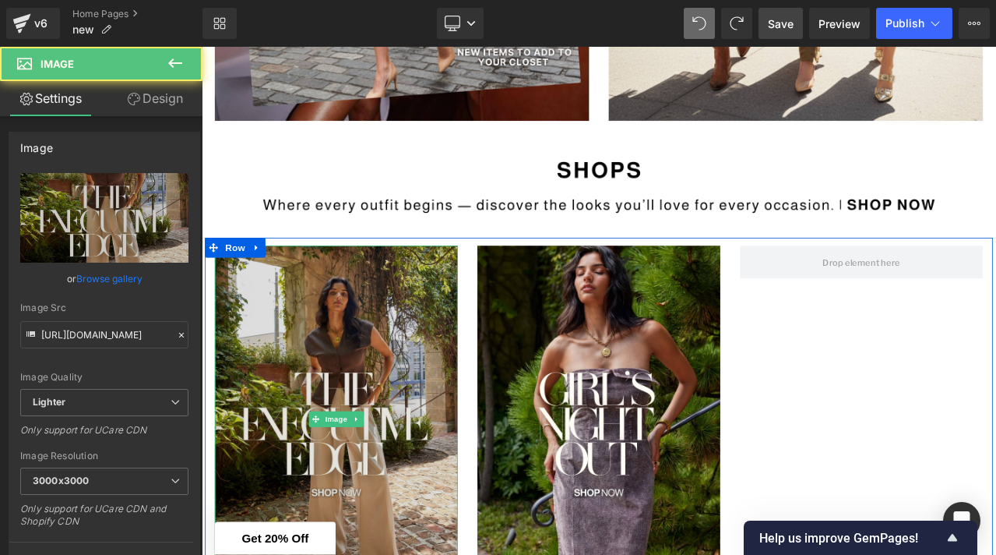
click at [269, 371] on img at bounding box center [361, 489] width 288 height 412
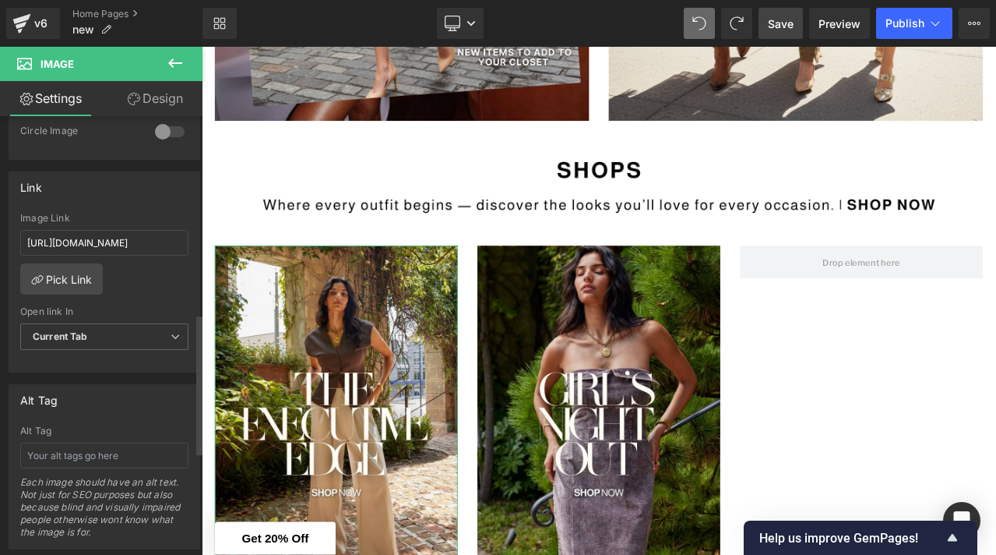
scroll to position [625, 0]
click at [168, 133] on div at bounding box center [169, 134] width 37 height 25
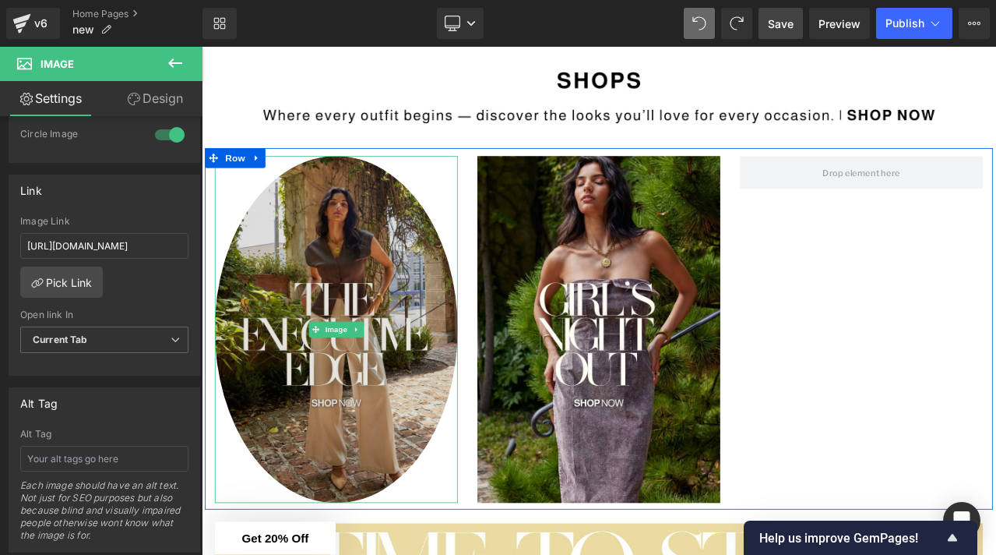
scroll to position [1420, 0]
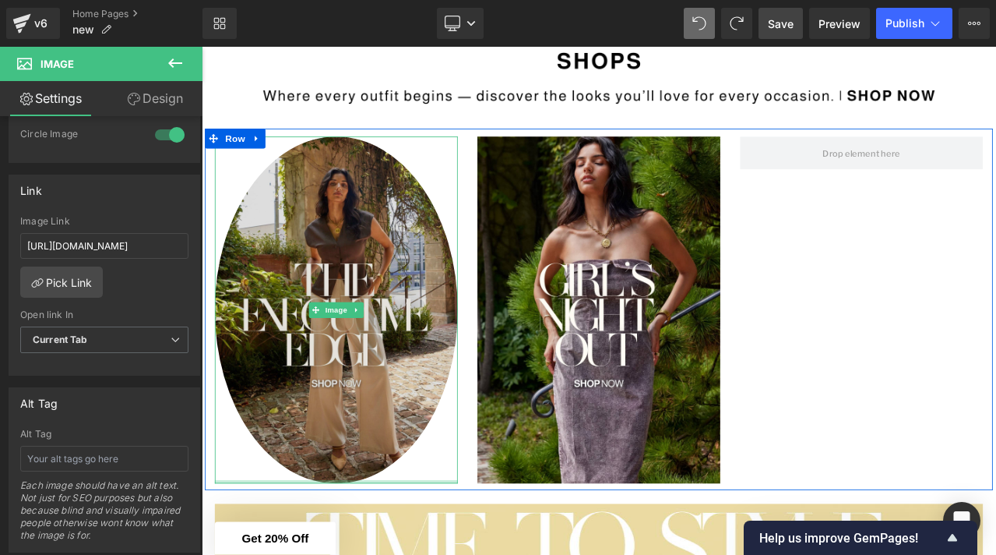
drag, startPoint x: 350, startPoint y: 559, endPoint x: 383, endPoint y: 380, distance: 182.1
click at [383, 380] on div "Image" at bounding box center [361, 359] width 288 height 412
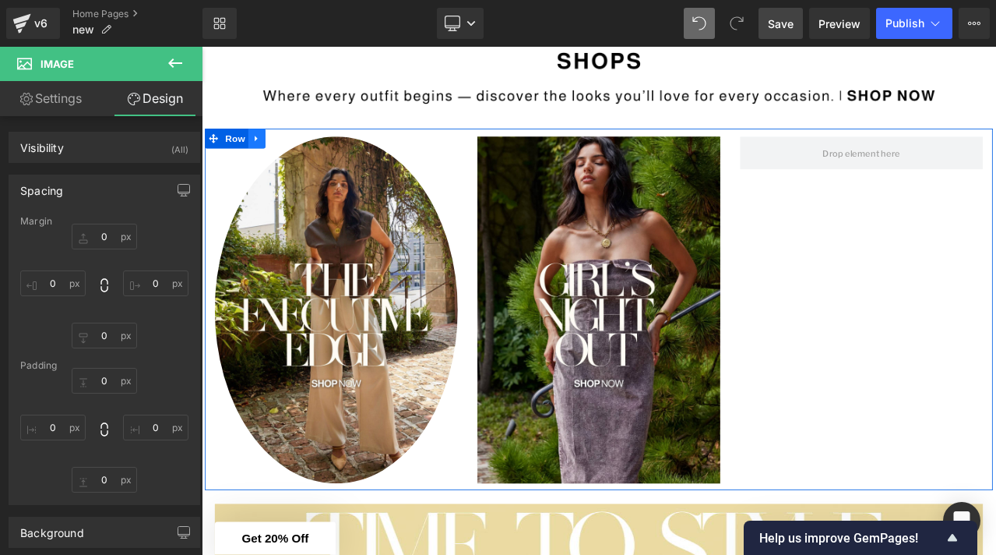
click at [266, 153] on icon at bounding box center [267, 156] width 11 height 12
click at [308, 153] on icon at bounding box center [307, 155] width 11 height 11
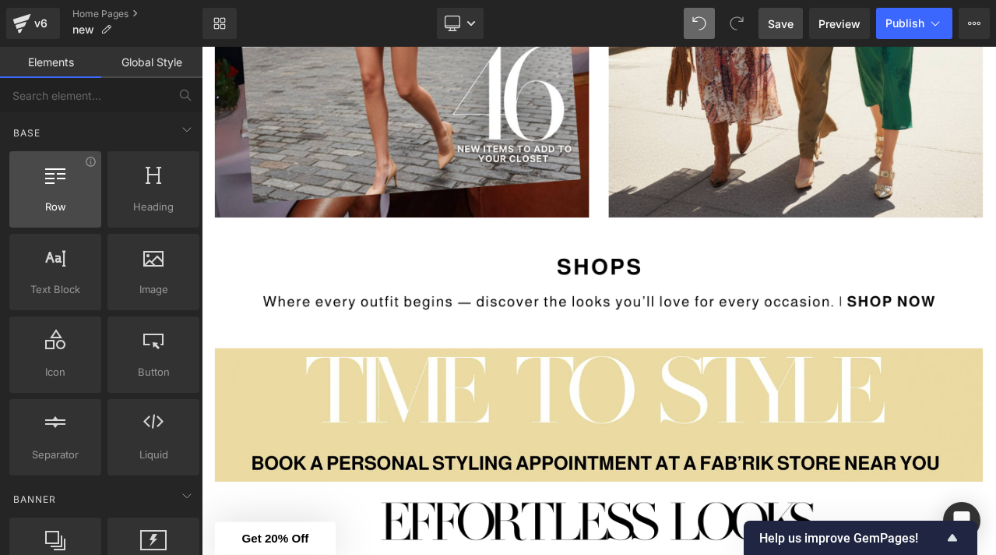
scroll to position [0, 0]
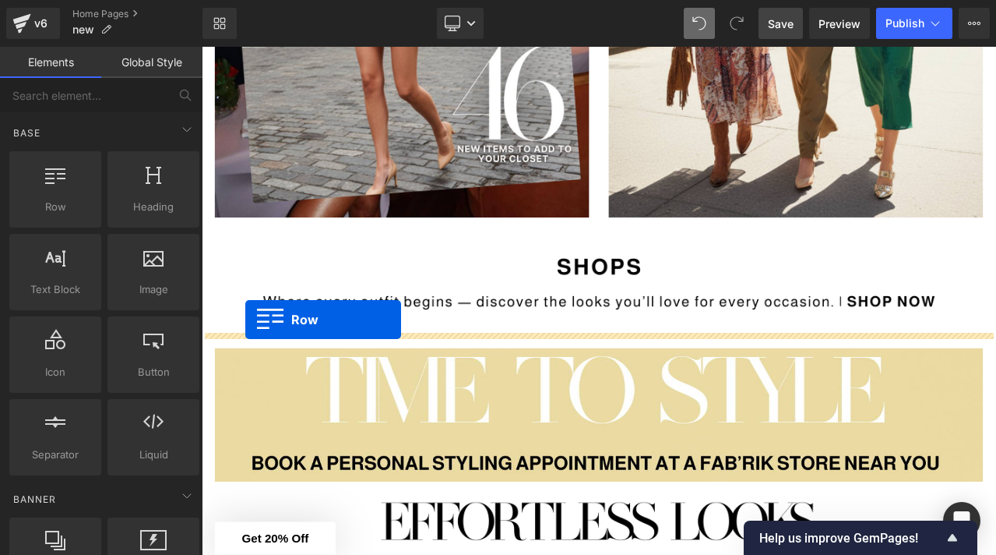
drag, startPoint x: 273, startPoint y: 256, endPoint x: 252, endPoint y: 370, distance: 115.8
